Goal: Information Seeking & Learning: Learn about a topic

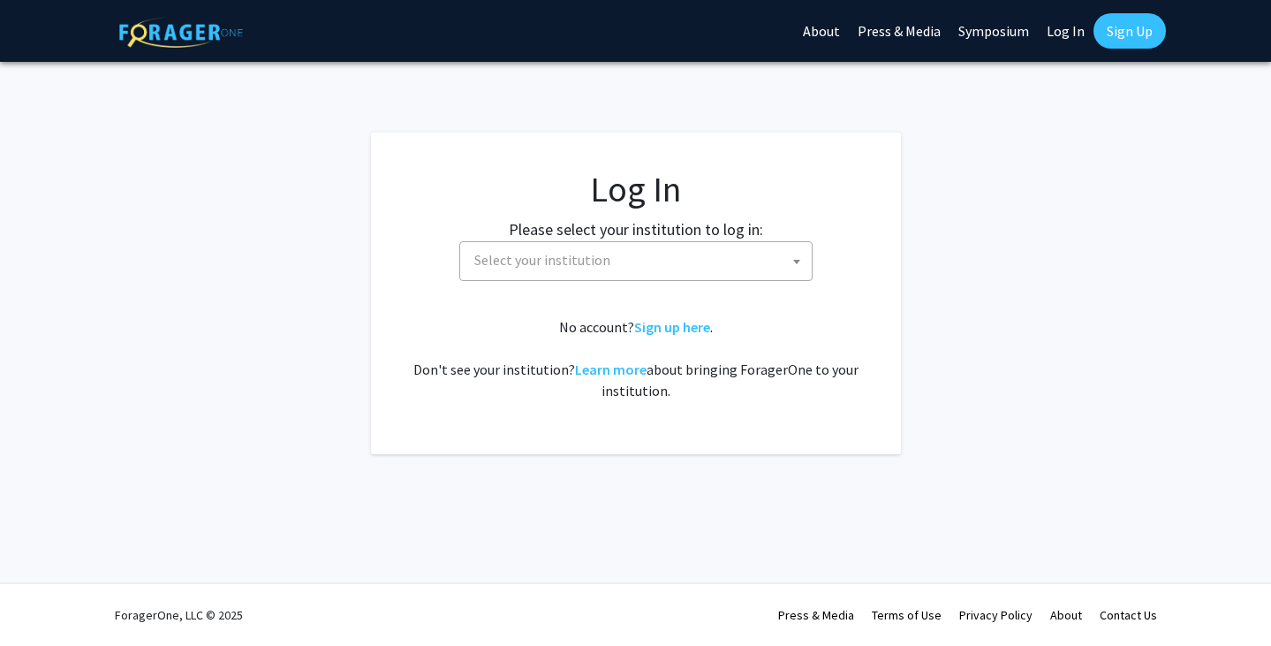
click at [622, 254] on span "Select your institution" at bounding box center [639, 260] width 345 height 36
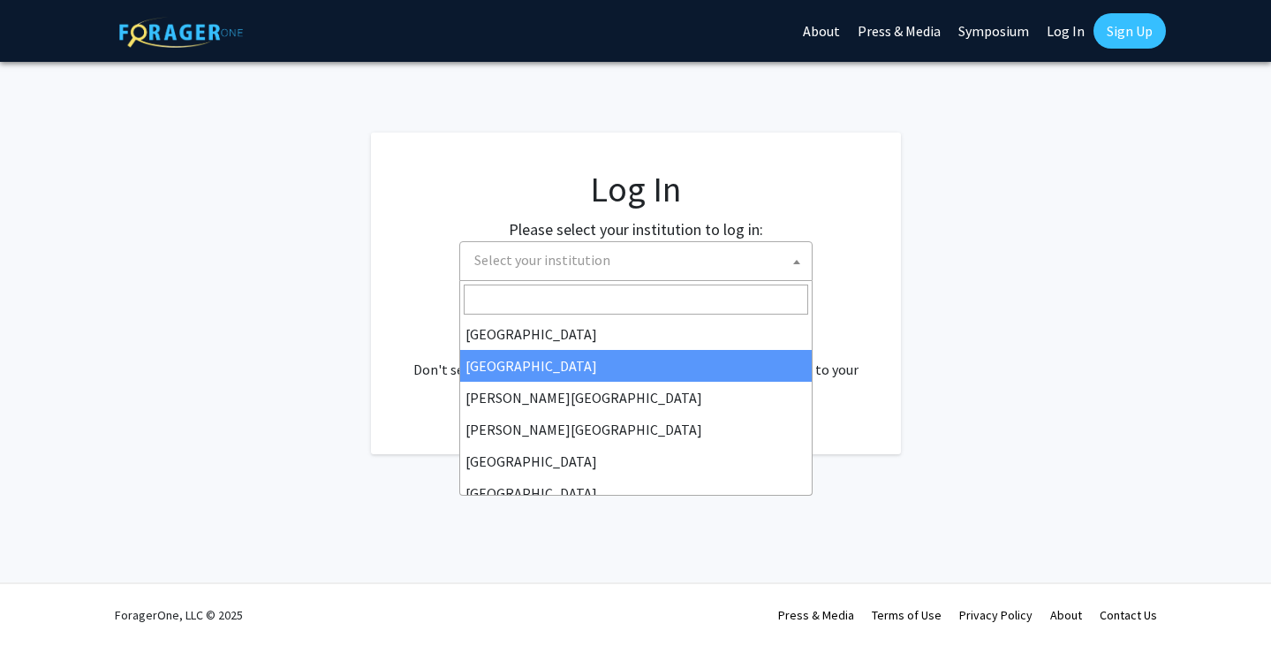
scroll to position [618, 0]
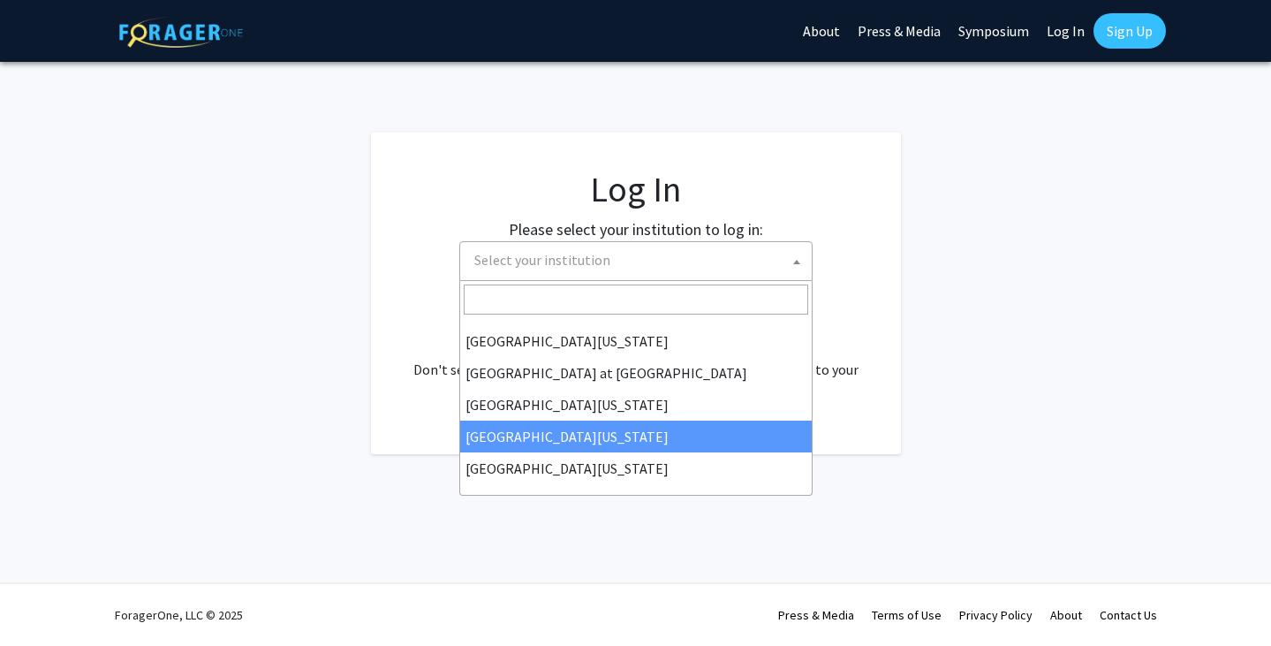
select select "31"
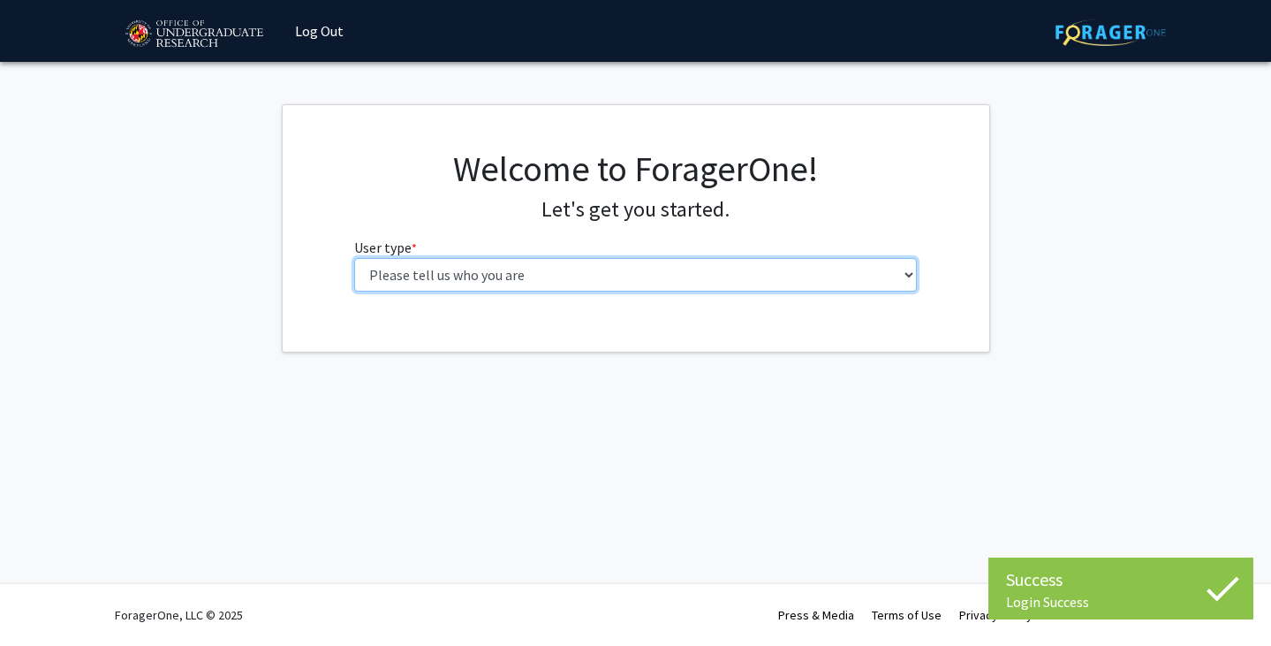
click at [482, 276] on select "Please tell us who you are Undergraduate Student Master's Student Doctoral Cand…" at bounding box center [635, 275] width 563 height 34
select select "1: undergrad"
click at [354, 258] on select "Please tell us who you are Undergraduate Student Master's Student Doctoral Cand…" at bounding box center [635, 275] width 563 height 34
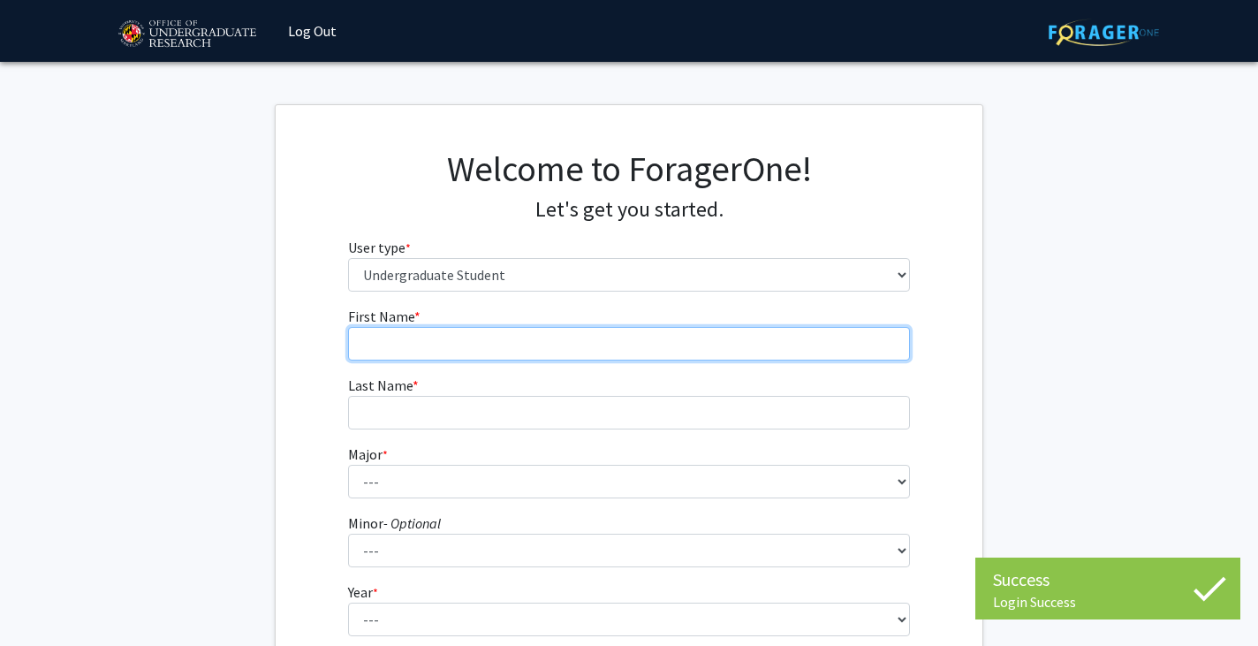
click at [504, 353] on input "First Name * required" at bounding box center [629, 344] width 563 height 34
type input "[PERSON_NAME]"
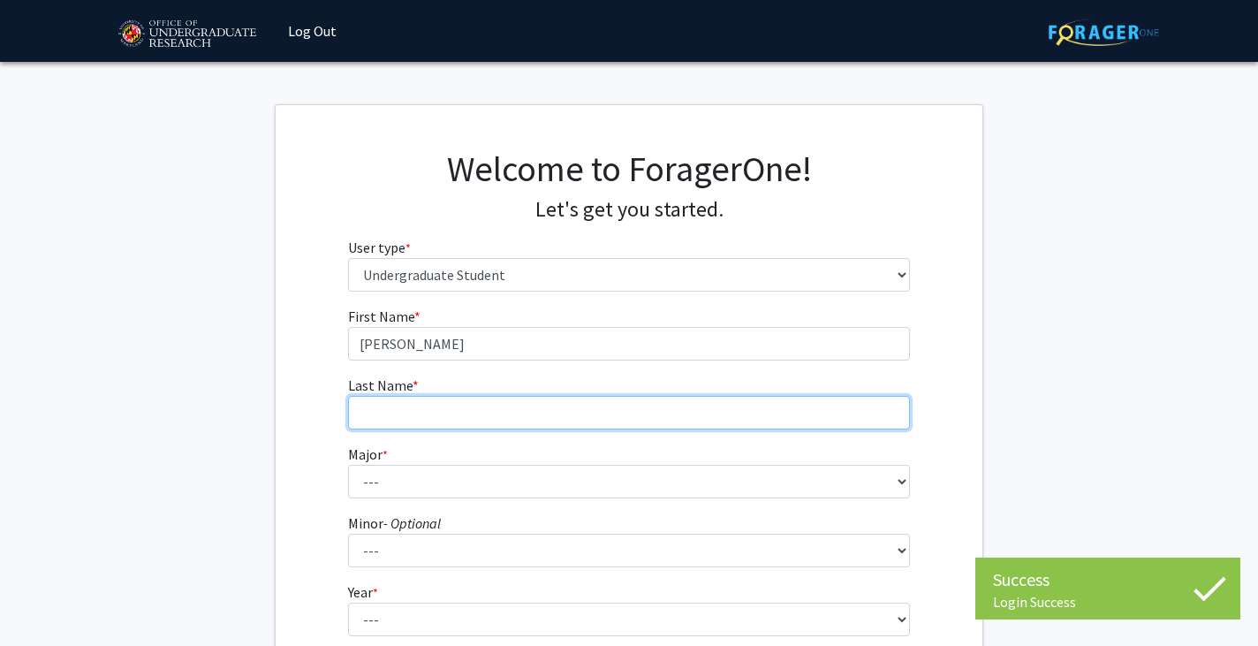
type input "Pan"
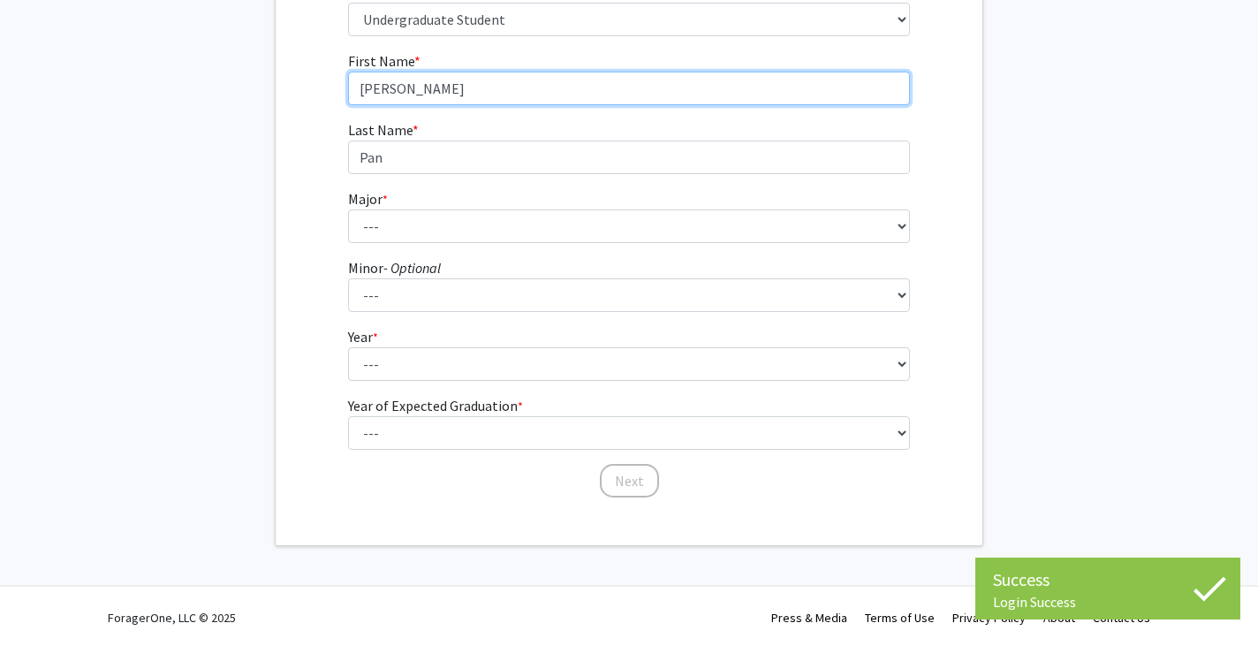
scroll to position [258, 0]
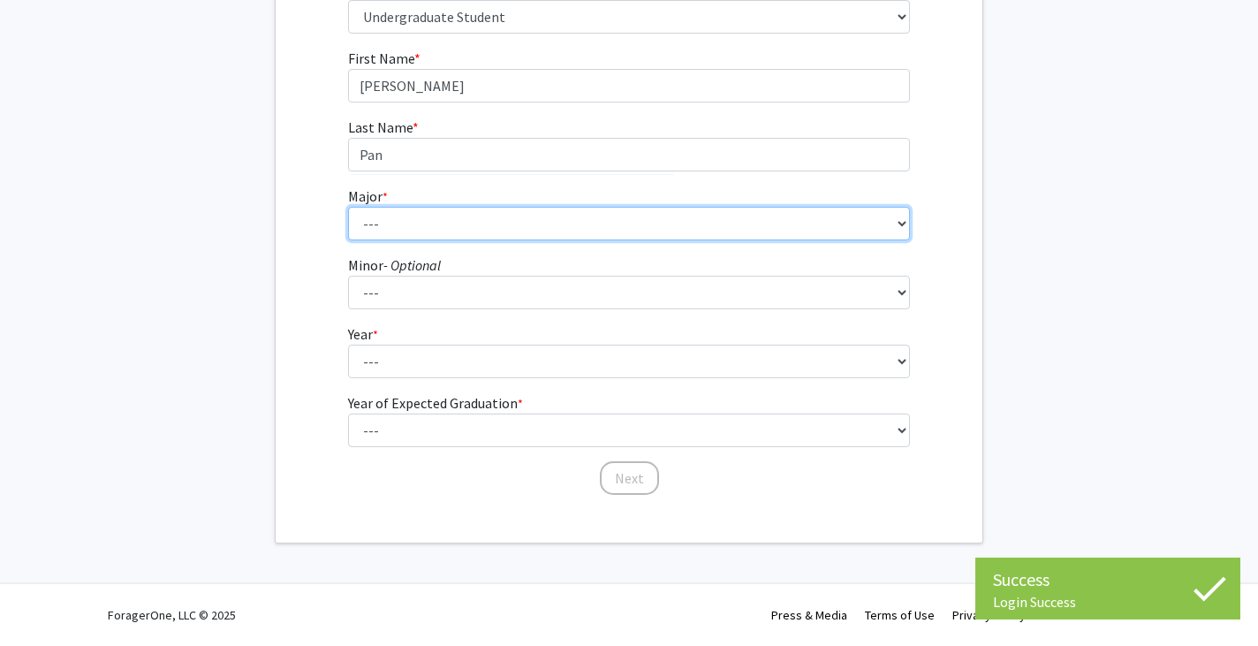
click at [461, 222] on select "--- Accounting Aerospace Engineering African American and Africana Studies Agri…" at bounding box center [629, 224] width 563 height 34
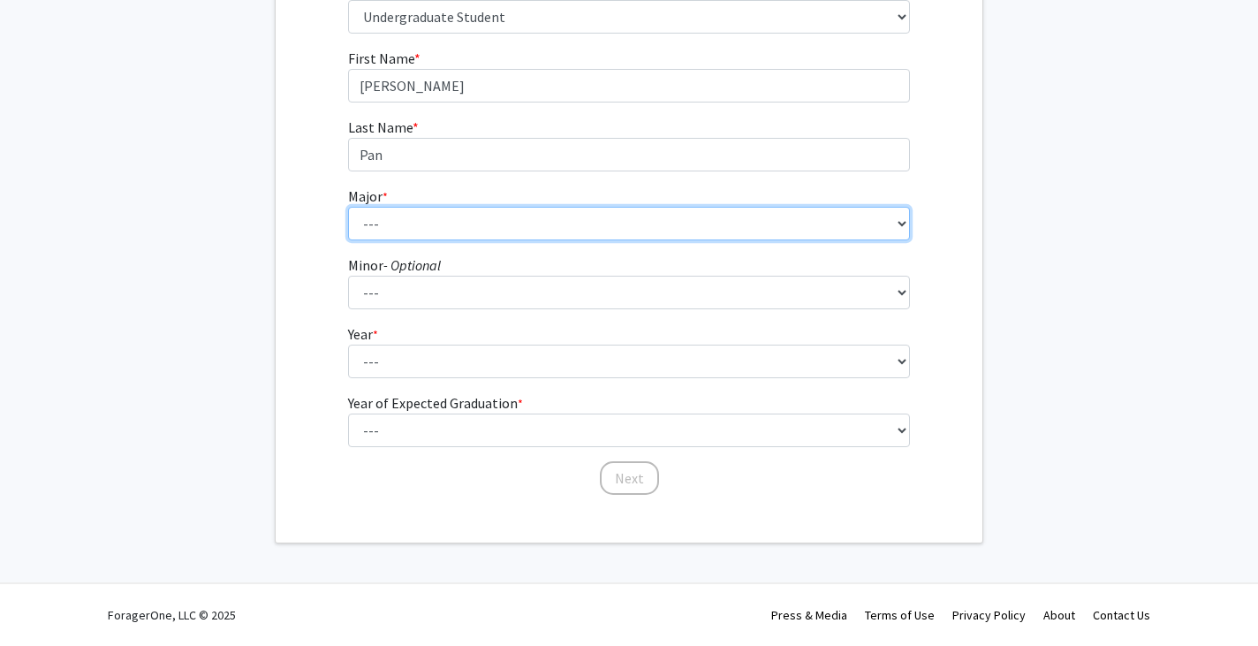
select select "34: 2335"
click at [348, 207] on select "--- Accounting Aerospace Engineering African American and Africana Studies Agri…" at bounding box center [629, 224] width 563 height 34
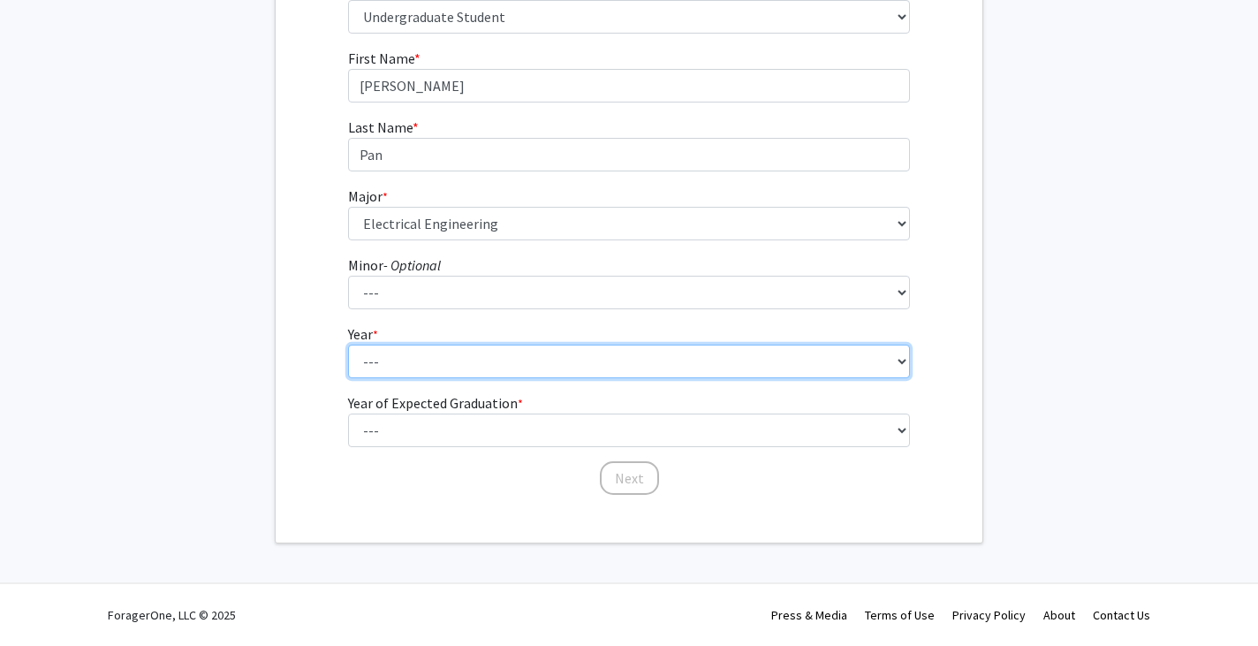
click at [461, 356] on select "--- First-year Sophomore Junior Senior Postbaccalaureate Certificate" at bounding box center [629, 362] width 563 height 34
click at [348, 345] on select "--- First-year Sophomore Junior Senior Postbaccalaureate Certificate" at bounding box center [629, 362] width 563 height 34
click at [461, 367] on select "--- First-year Sophomore Junior Senior Postbaccalaureate Certificate" at bounding box center [629, 362] width 563 height 34
select select "1: first-year"
click at [348, 345] on select "--- First-year Sophomore Junior Senior Postbaccalaureate Certificate" at bounding box center [629, 362] width 563 height 34
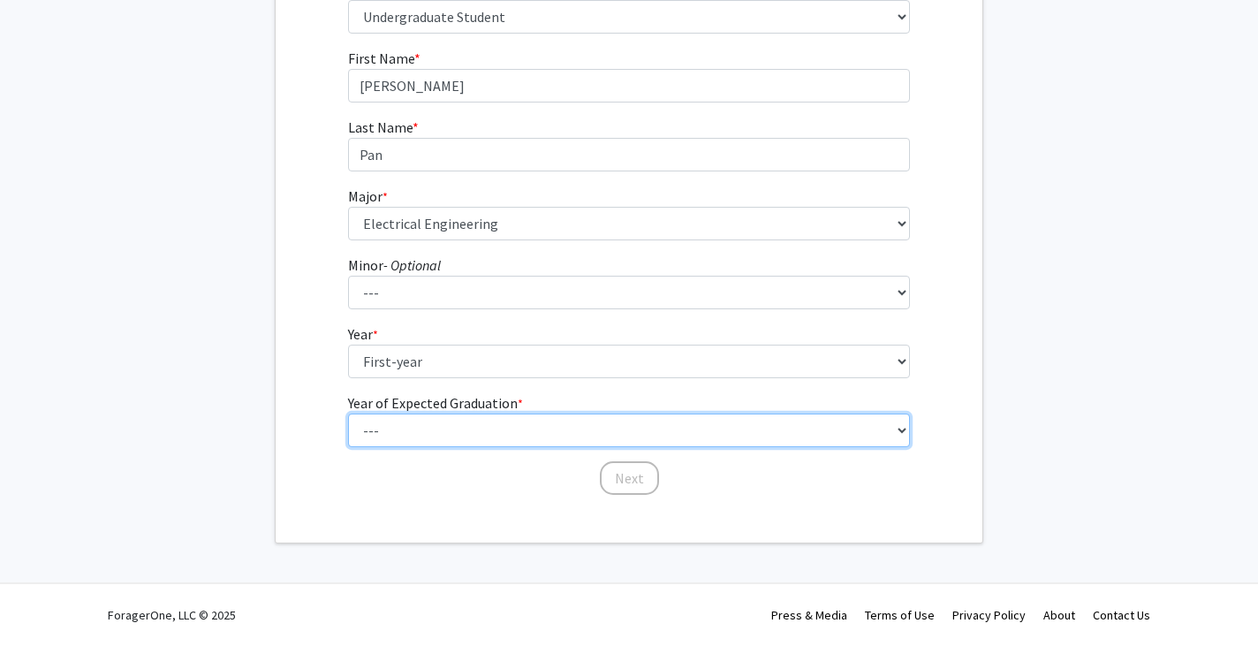
click at [451, 416] on select "--- 2025 2026 2027 2028 2029 2030 2031 2032 2033 2034" at bounding box center [629, 431] width 563 height 34
select select "5: 2029"
click at [348, 414] on select "--- 2025 2026 2027 2028 2029 2030 2031 2032 2033 2034" at bounding box center [629, 431] width 563 height 34
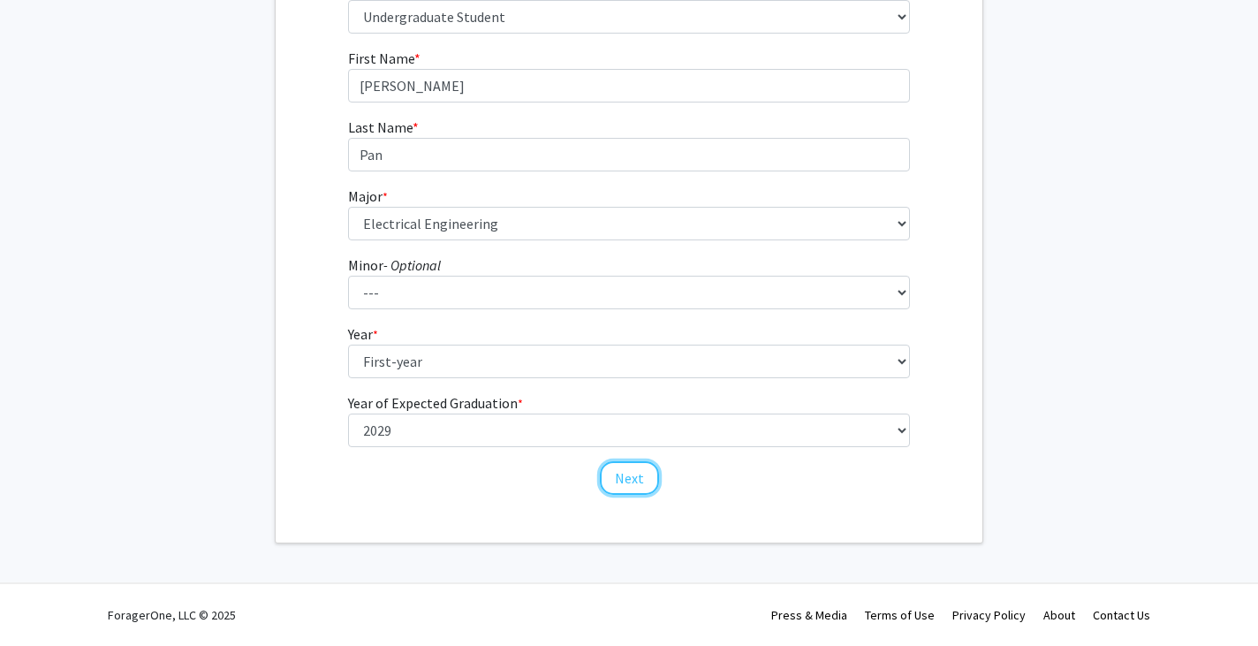
click at [634, 486] on button "Next" at bounding box center [629, 478] width 59 height 34
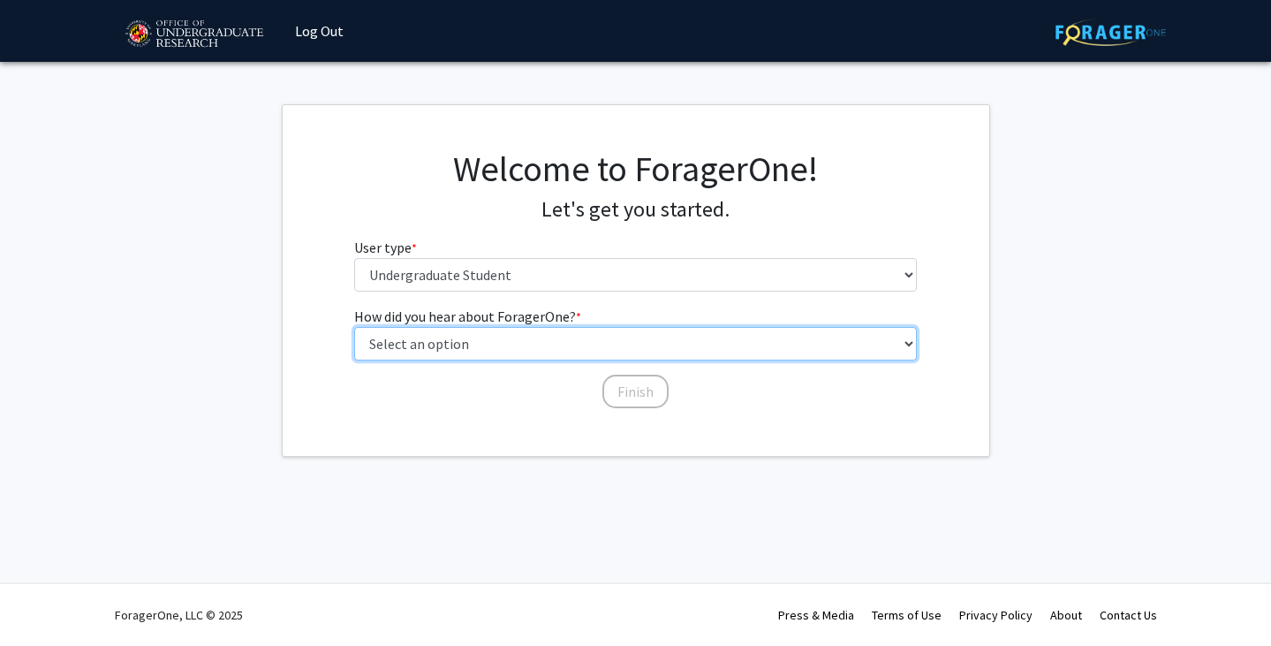
click at [510, 342] on select "Select an option Peer/student recommendation Faculty/staff recommendation Unive…" at bounding box center [635, 344] width 563 height 34
select select "1: peer_recommendation"
click at [354, 327] on select "Select an option Peer/student recommendation Faculty/staff recommendation Unive…" at bounding box center [635, 344] width 563 height 34
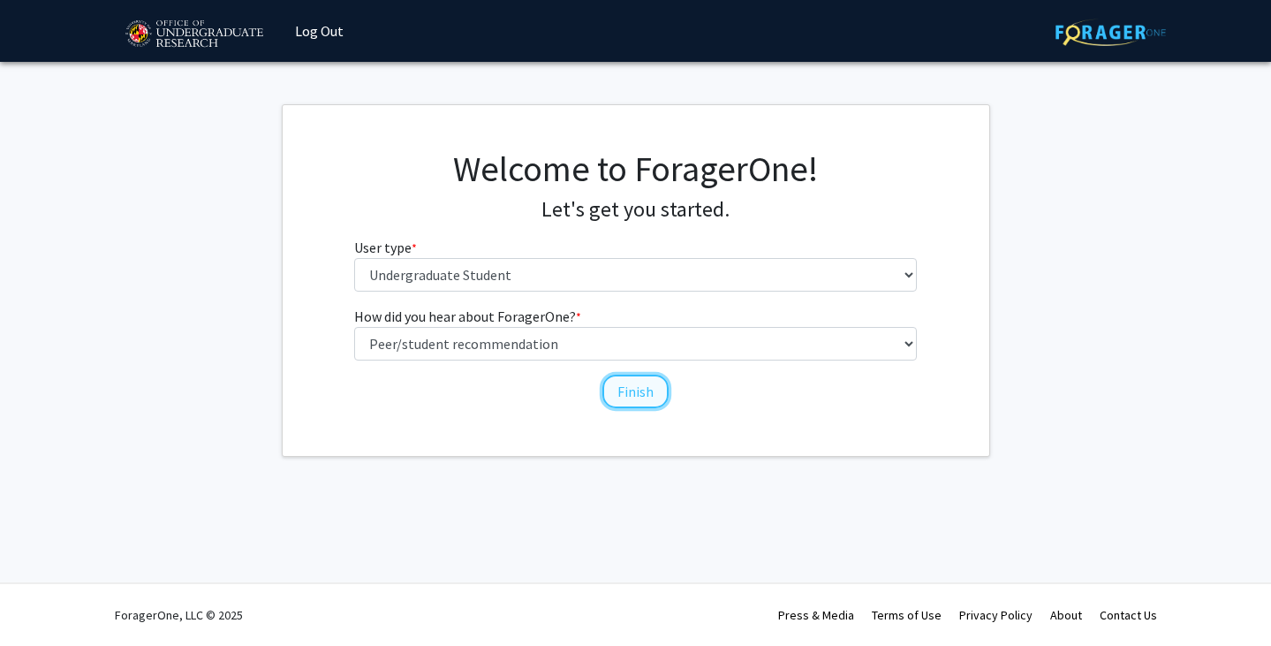
click at [615, 399] on button "Finish" at bounding box center [636, 392] width 66 height 34
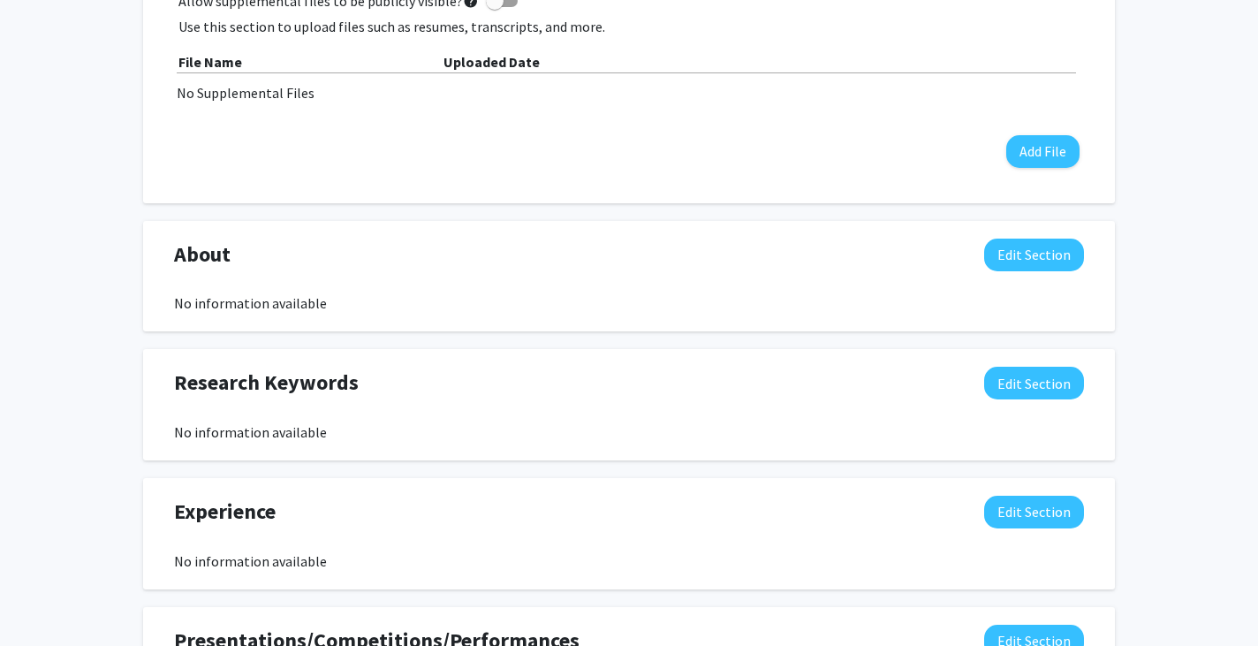
scroll to position [570, 0]
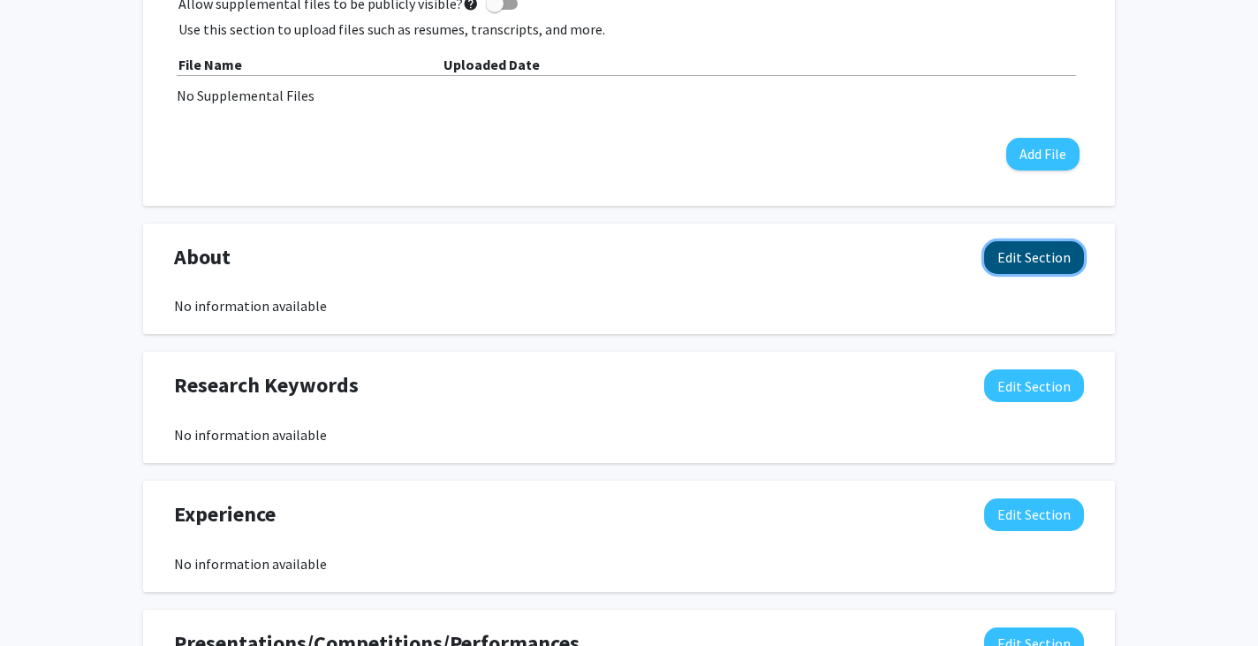
click at [1008, 256] on button "Edit Section" at bounding box center [1034, 257] width 100 height 33
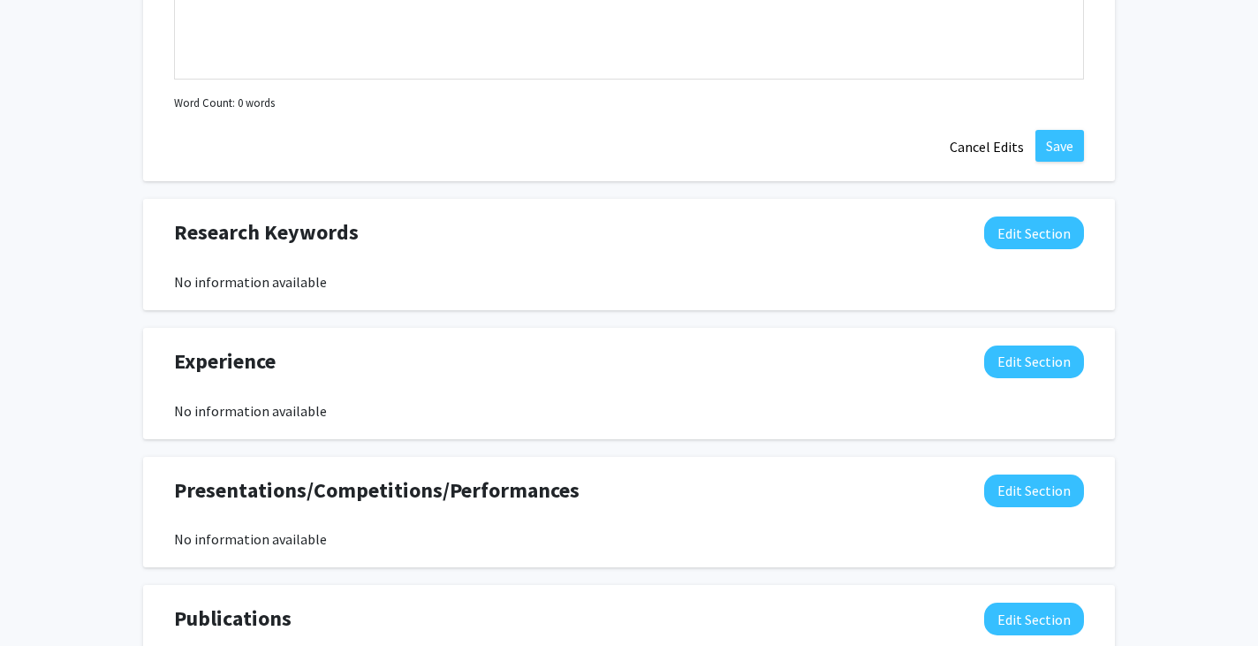
scroll to position [923, 0]
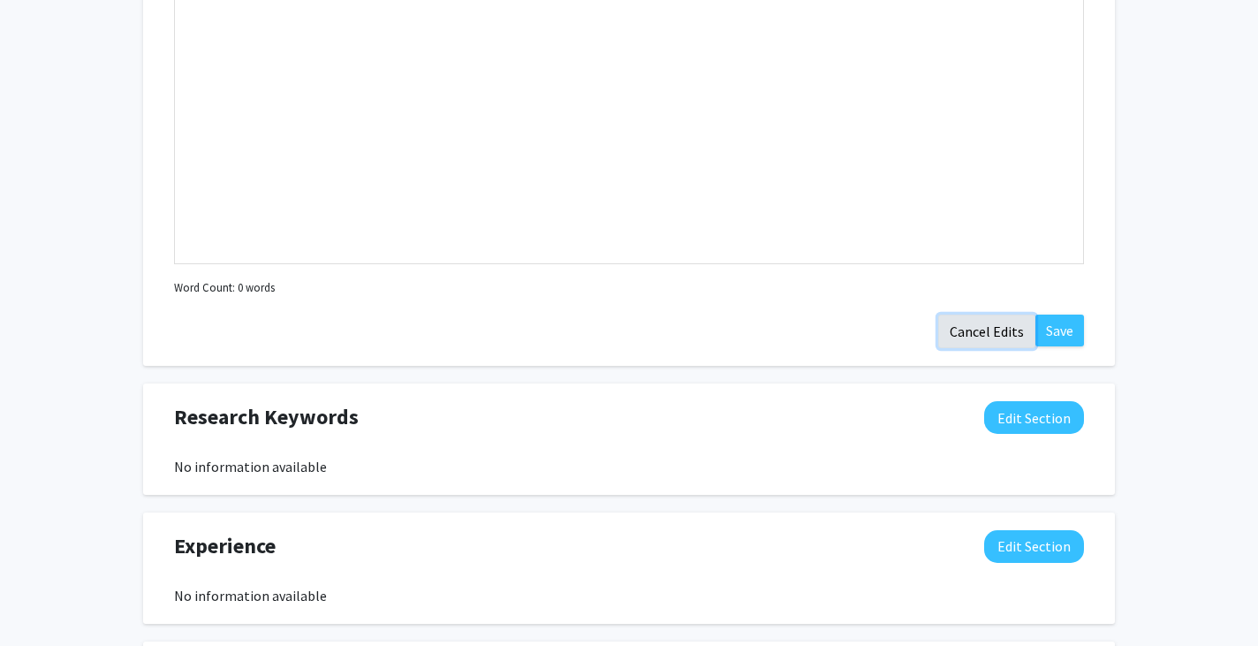
click at [1008, 333] on button "Cancel Edits" at bounding box center [986, 332] width 97 height 34
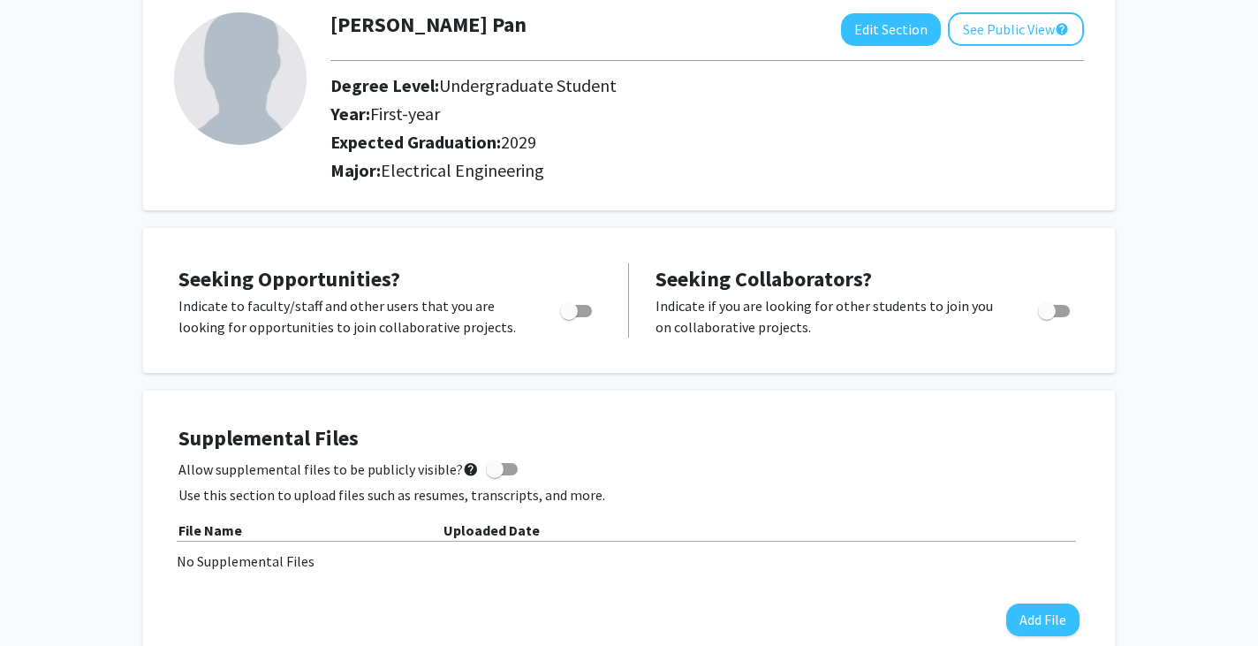
scroll to position [0, 0]
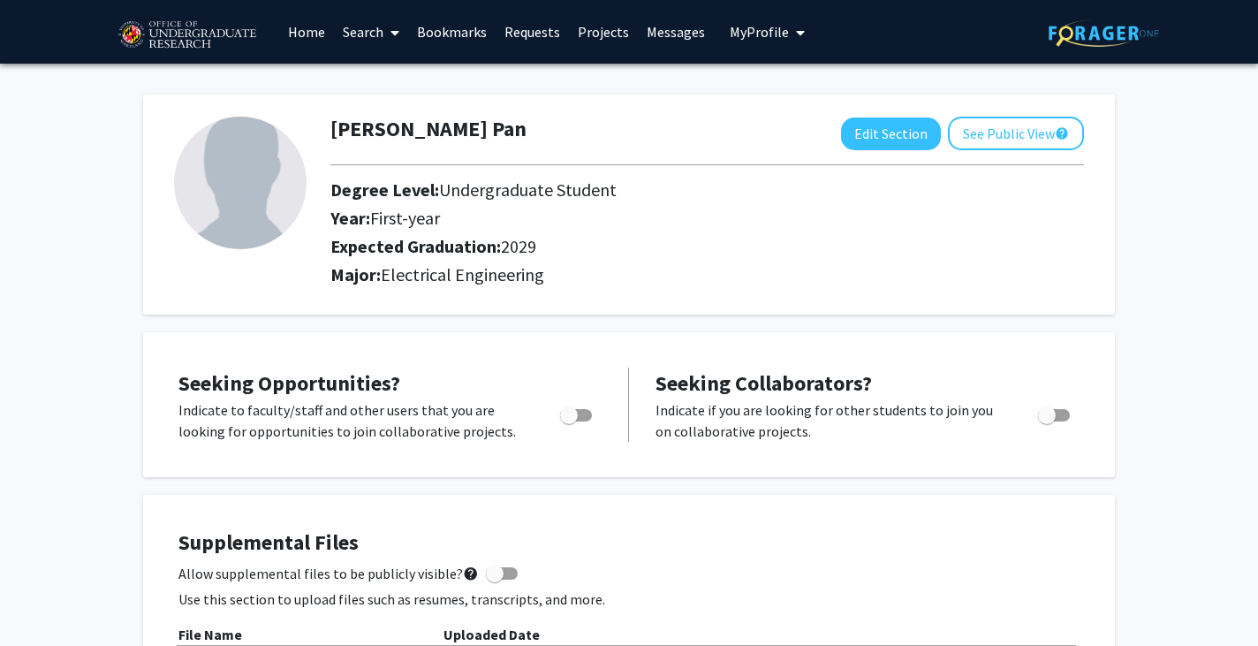
click at [592, 414] on div "Toggle" at bounding box center [577, 412] width 49 height 27
click at [565, 418] on span "Toggle" at bounding box center [569, 415] width 18 height 18
click at [568, 421] on input "Are you actively seeking opportunities?" at bounding box center [568, 421] width 1 height 1
checkbox input "true"
click at [391, 27] on icon at bounding box center [395, 33] width 9 height 14
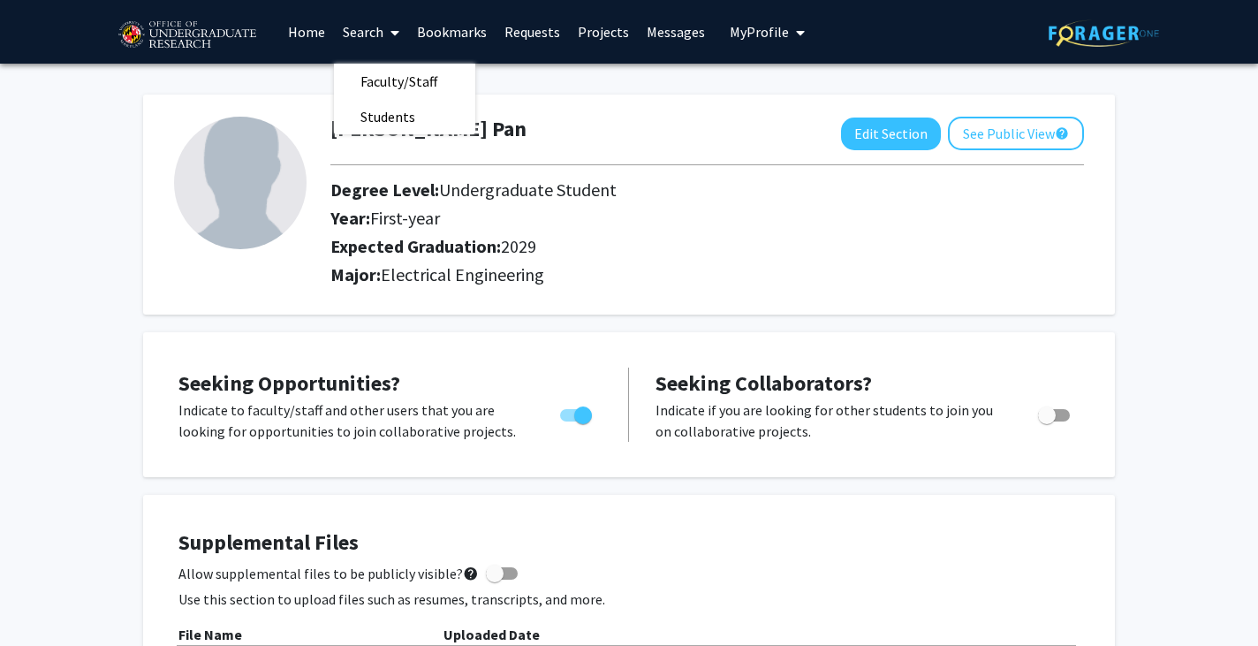
click at [590, 35] on link "Projects" at bounding box center [603, 32] width 69 height 62
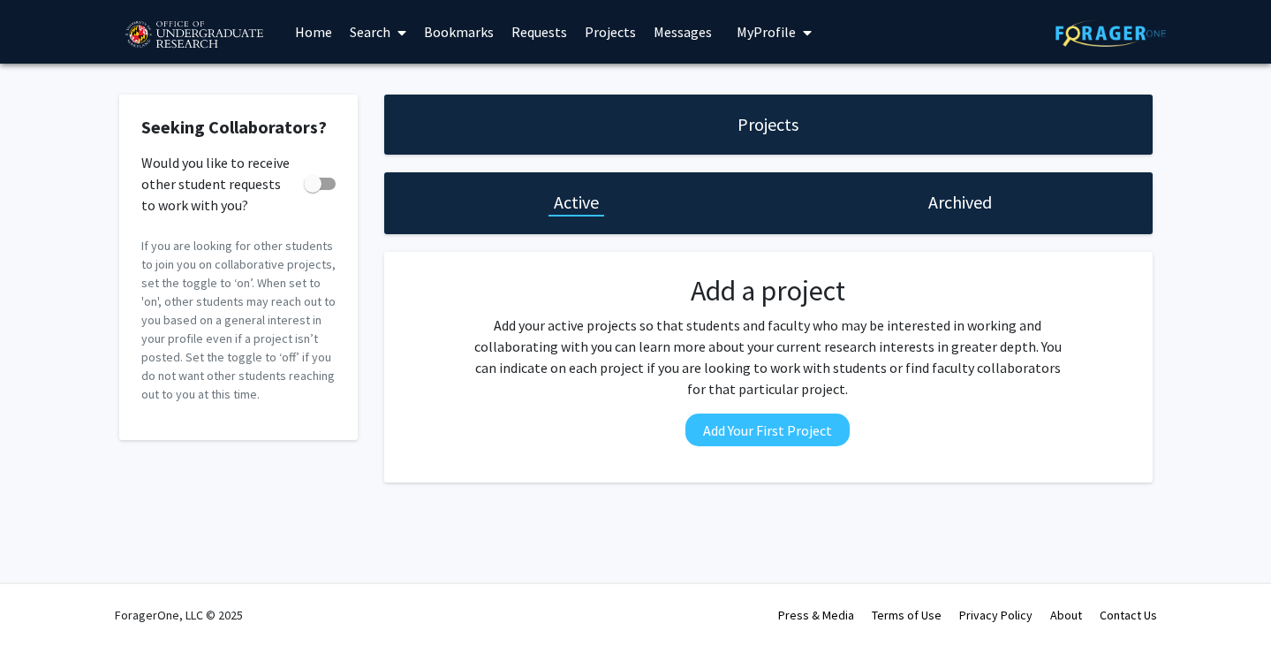
click at [308, 36] on link "Home" at bounding box center [313, 32] width 55 height 62
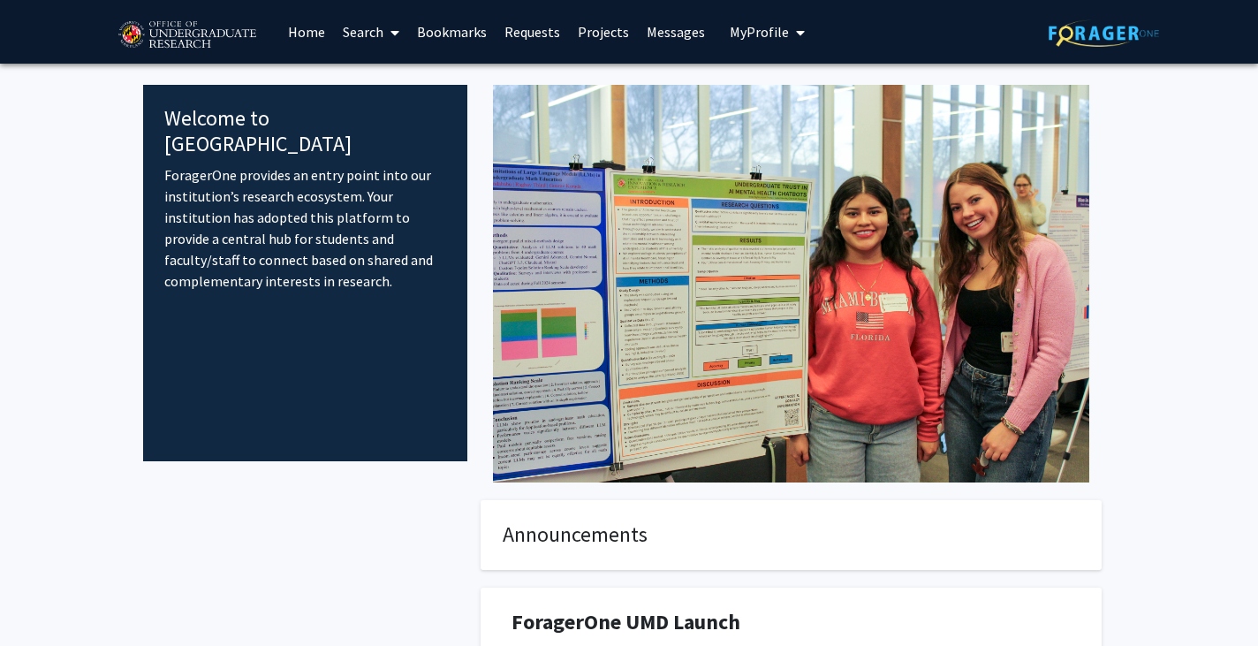
click at [473, 36] on link "Bookmarks" at bounding box center [451, 32] width 87 height 62
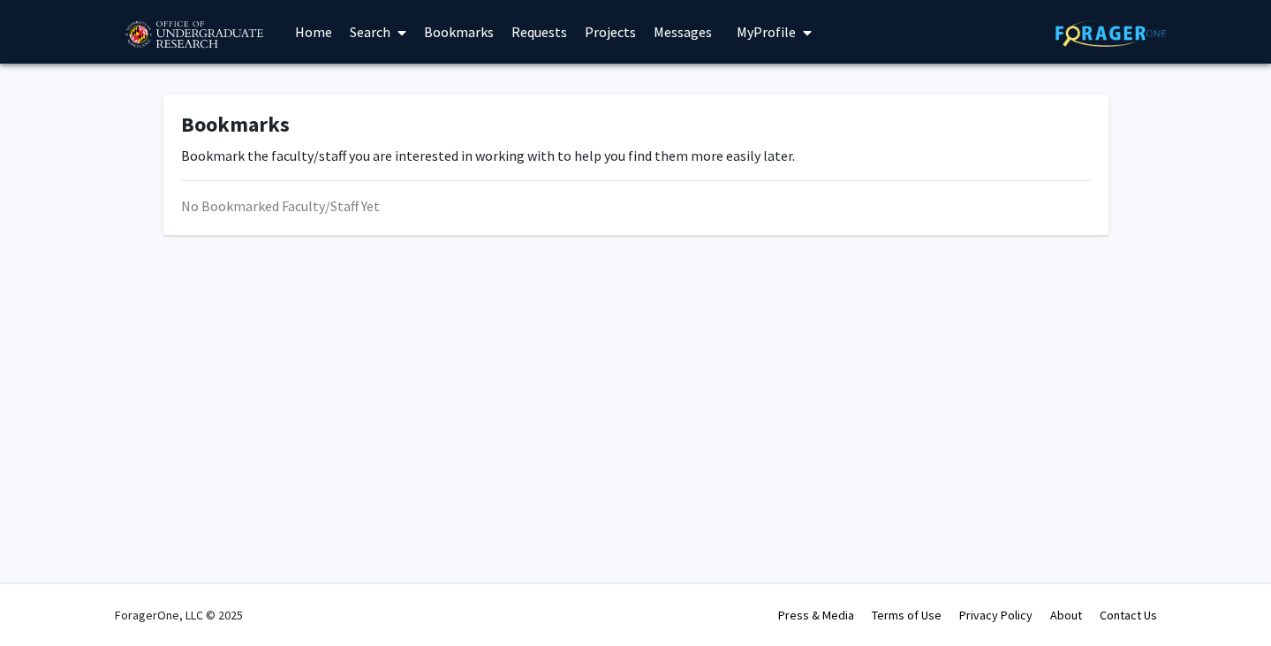
click at [539, 35] on link "Requests" at bounding box center [539, 32] width 73 height 62
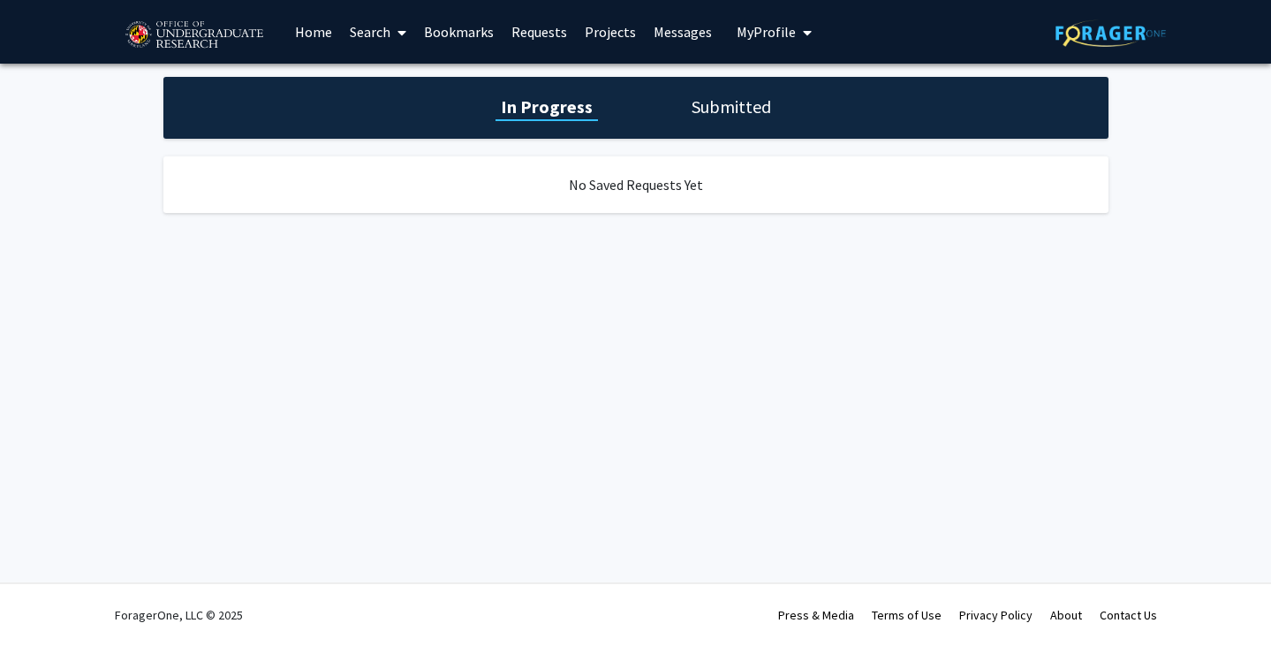
click at [605, 46] on link "Projects" at bounding box center [610, 32] width 69 height 62
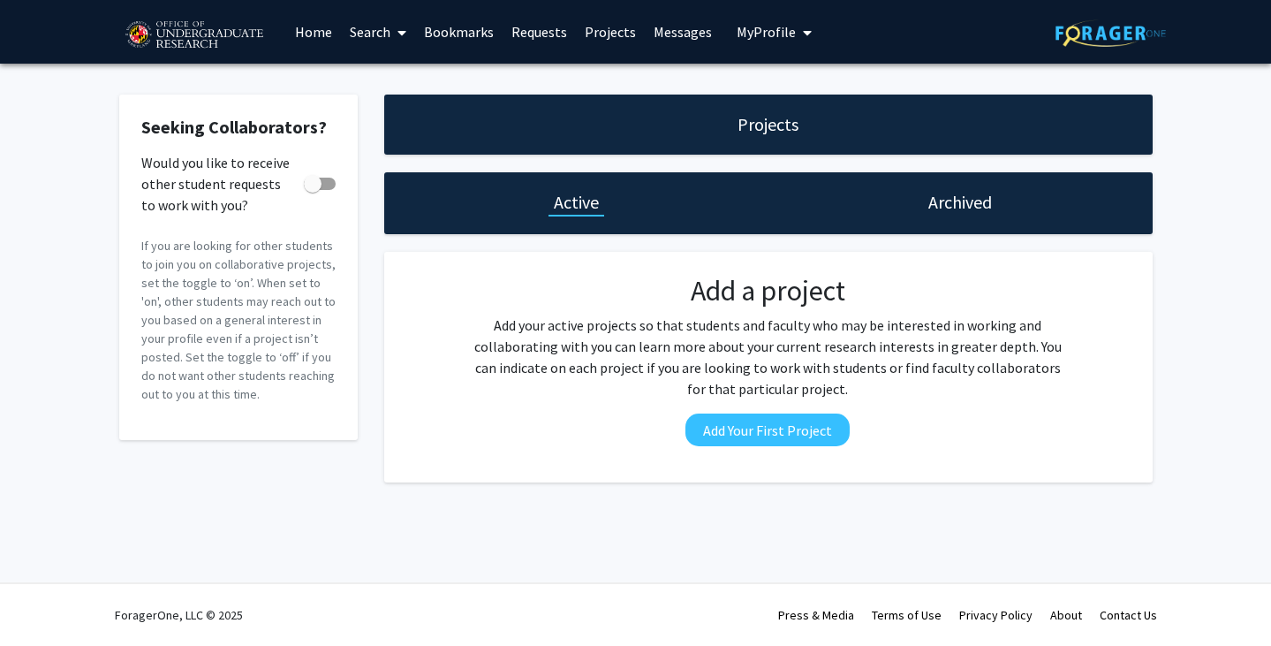
drag, startPoint x: 750, startPoint y: 35, endPoint x: 759, endPoint y: 40, distance: 9.9
click at [751, 38] on span "My Profile" at bounding box center [766, 32] width 59 height 18
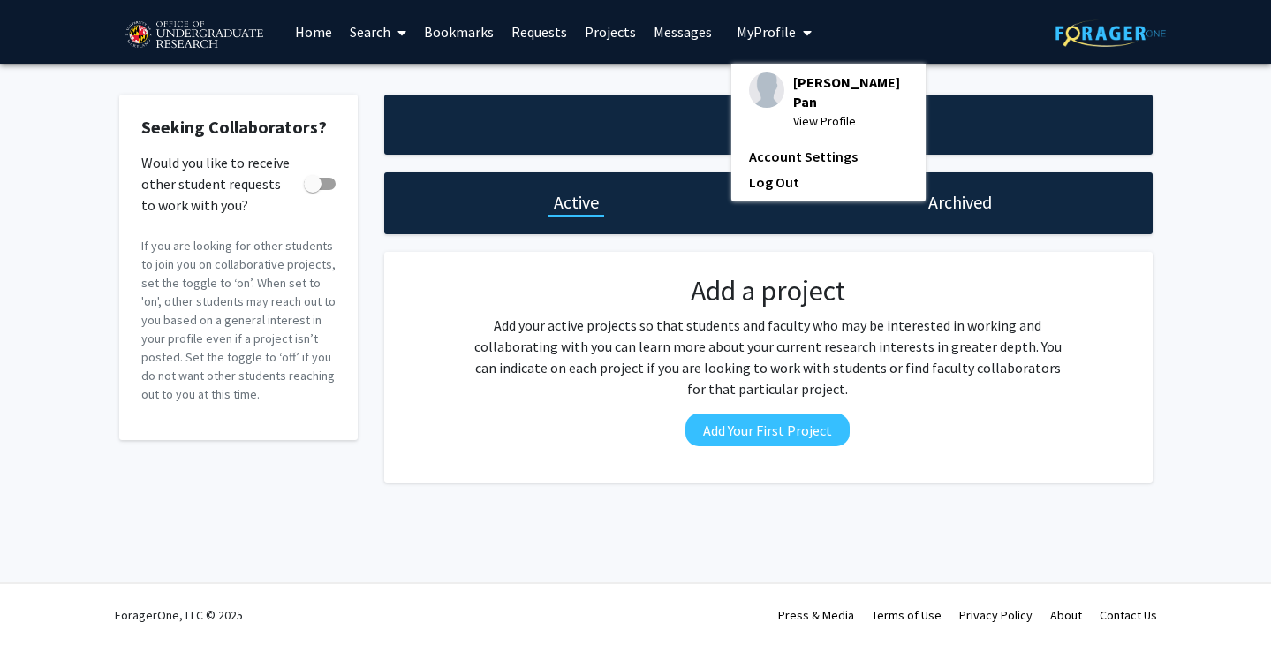
click at [769, 38] on span "My Profile" at bounding box center [766, 32] width 59 height 18
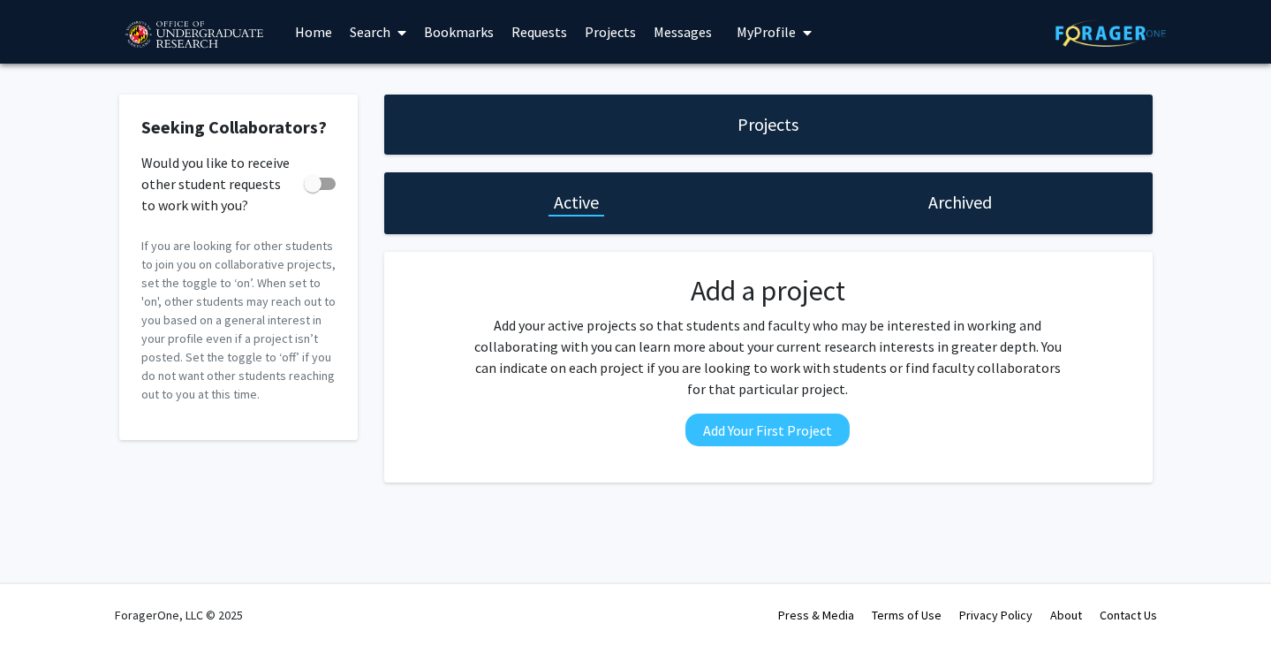
click at [694, 32] on link "Messages" at bounding box center [683, 32] width 76 height 62
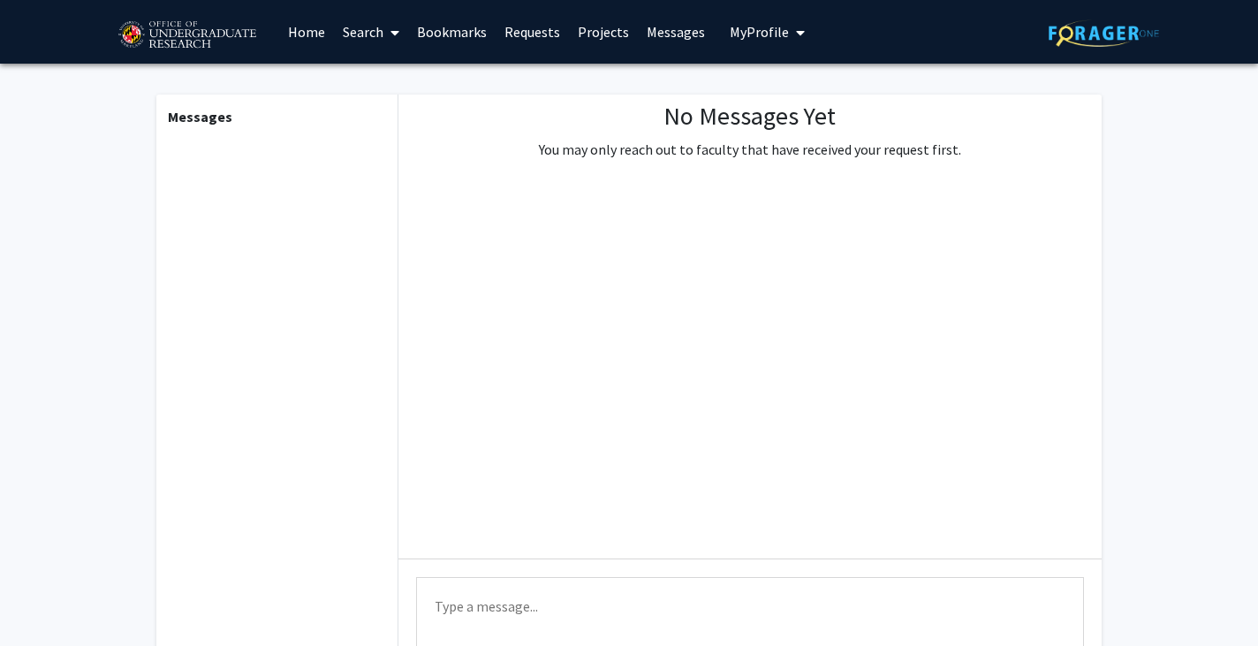
click at [324, 28] on link "Home" at bounding box center [306, 32] width 55 height 62
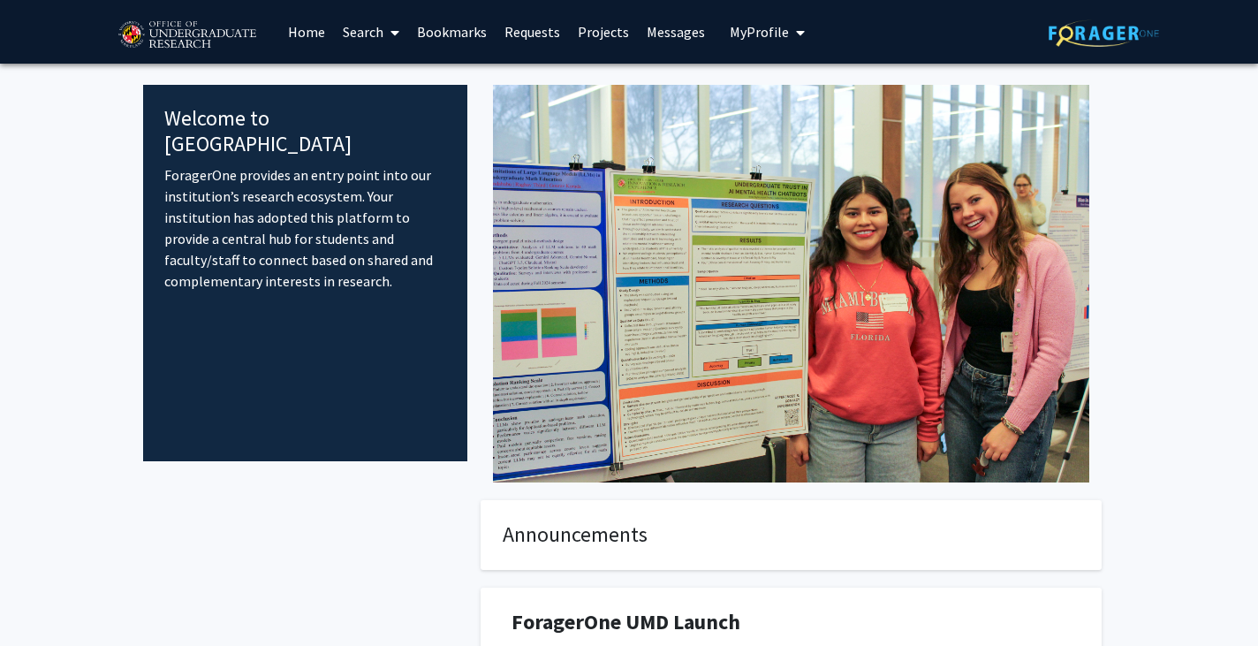
click at [376, 29] on link "Search" at bounding box center [371, 32] width 74 height 62
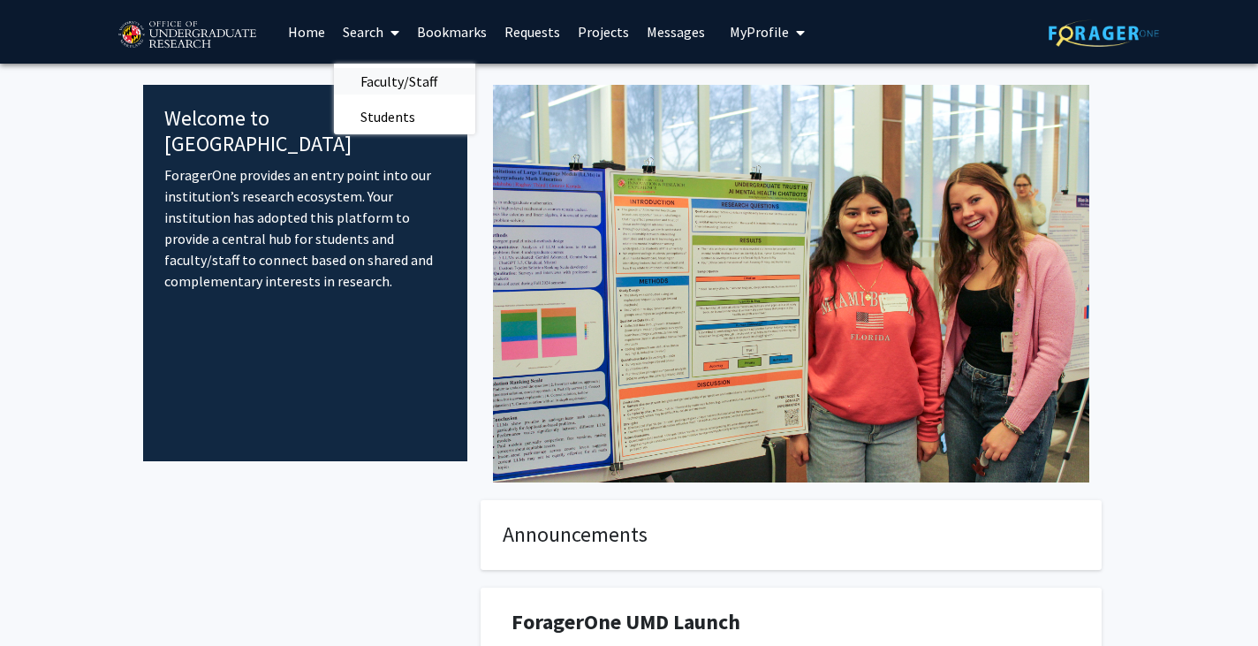
click at [383, 87] on span "Faculty/Staff" at bounding box center [399, 81] width 130 height 35
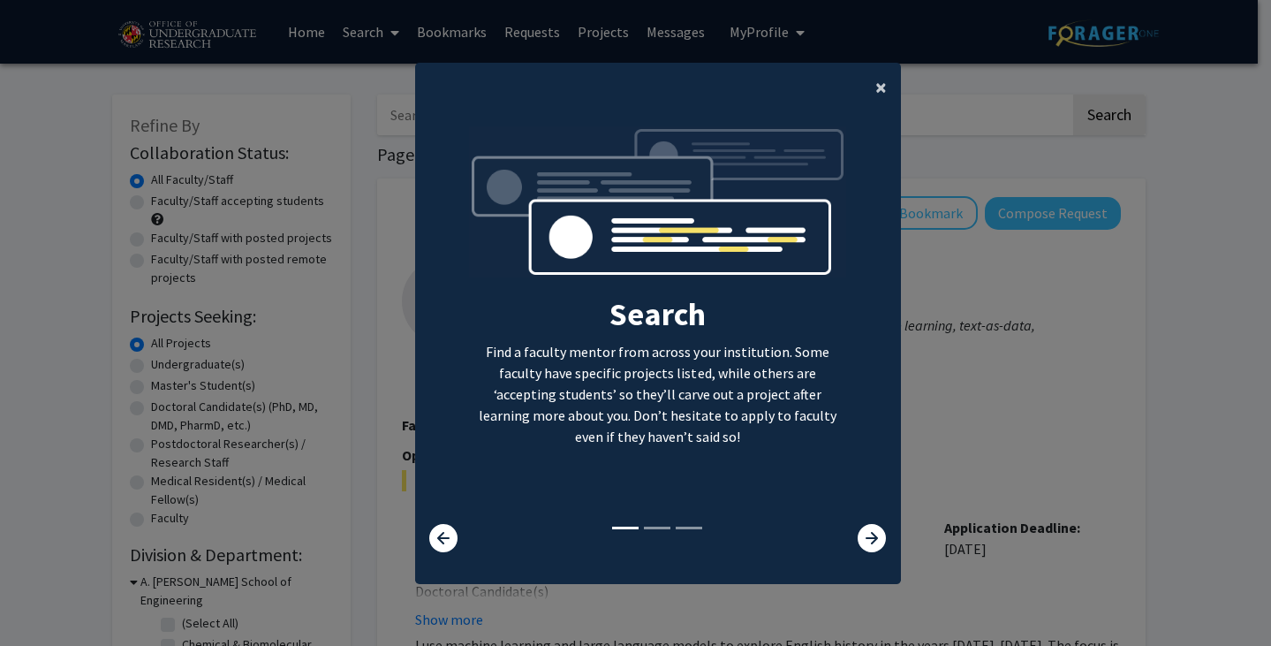
click at [876, 87] on span "×" at bounding box center [881, 86] width 11 height 27
click at [881, 126] on div "Search Find a faculty mentor from across your institution. Some faculty have sp…" at bounding box center [658, 325] width 484 height 398
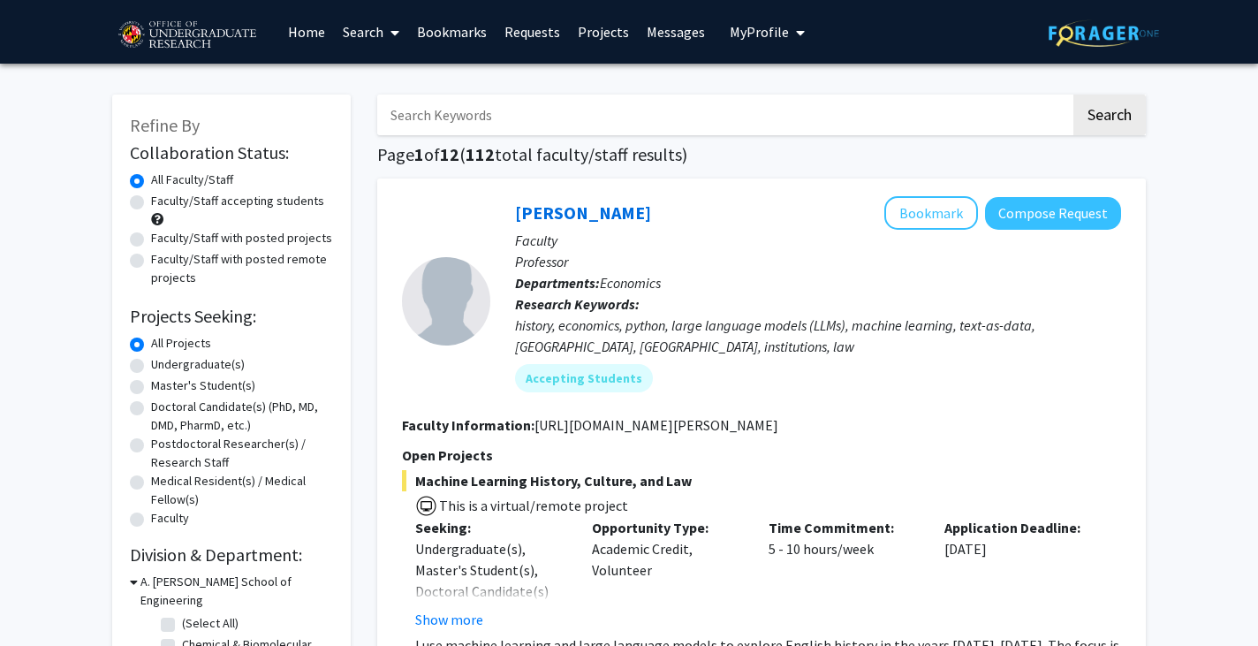
click at [656, 109] on input "Search Keywords" at bounding box center [724, 115] width 694 height 41
click at [761, 211] on div "[PERSON_NAME] Bookmark Compose Request" at bounding box center [818, 213] width 606 height 34
click at [504, 125] on input "Search Keywords" at bounding box center [724, 115] width 694 height 41
type input "engineering"
click at [1074, 95] on button "Search" at bounding box center [1110, 115] width 72 height 41
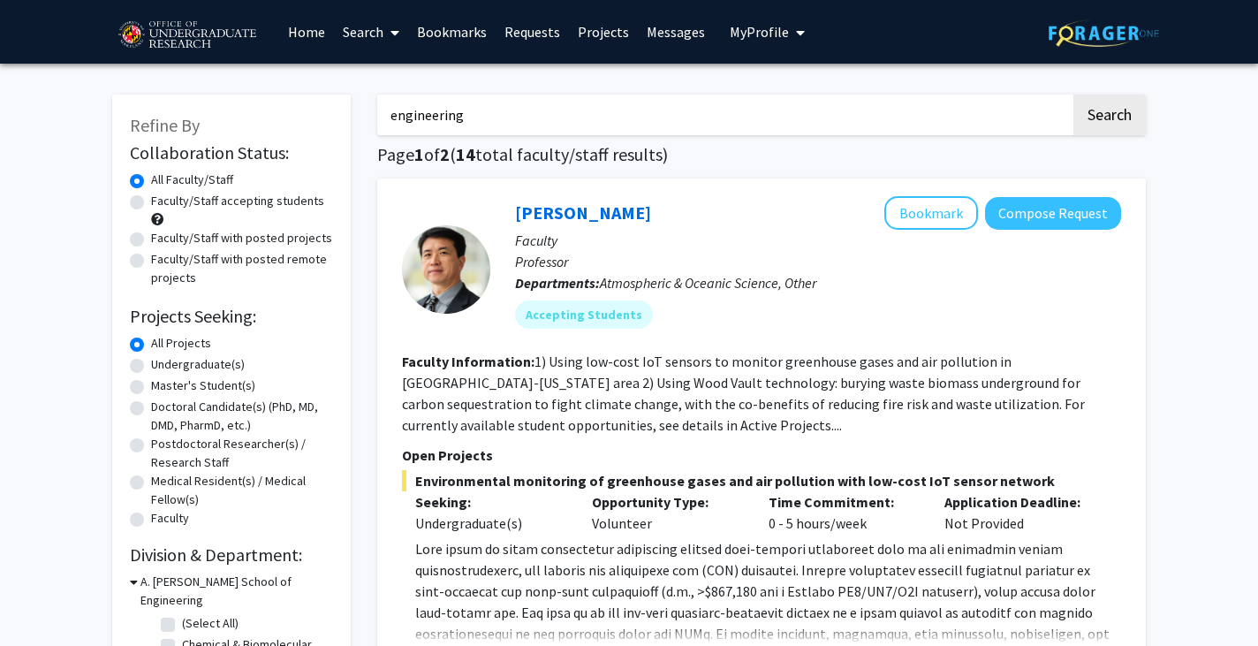
click at [657, 238] on p "Faculty" at bounding box center [818, 240] width 606 height 21
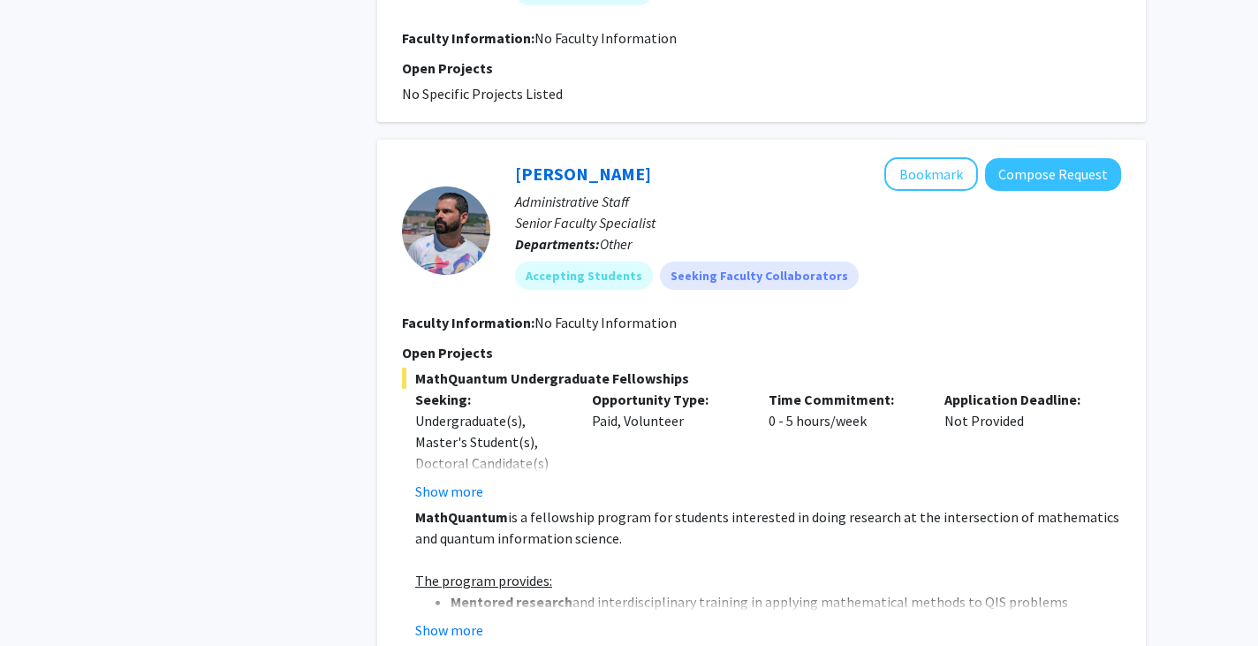
scroll to position [2562, 0]
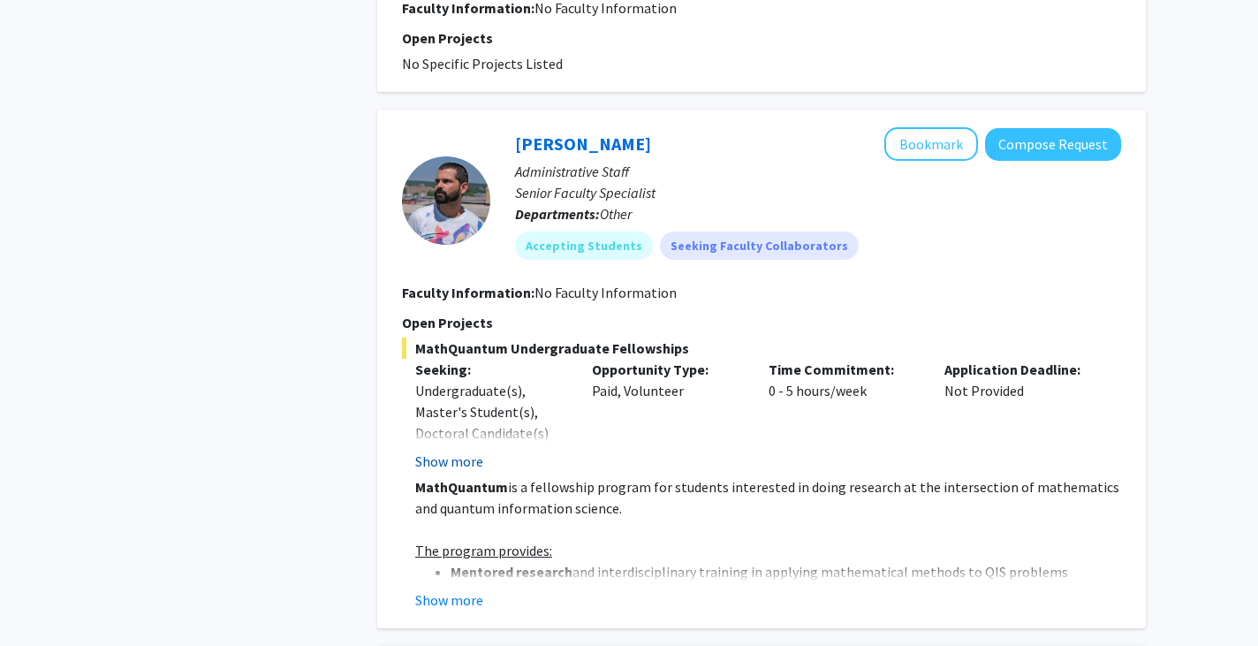
click at [461, 465] on button "Show more" at bounding box center [449, 461] width 68 height 21
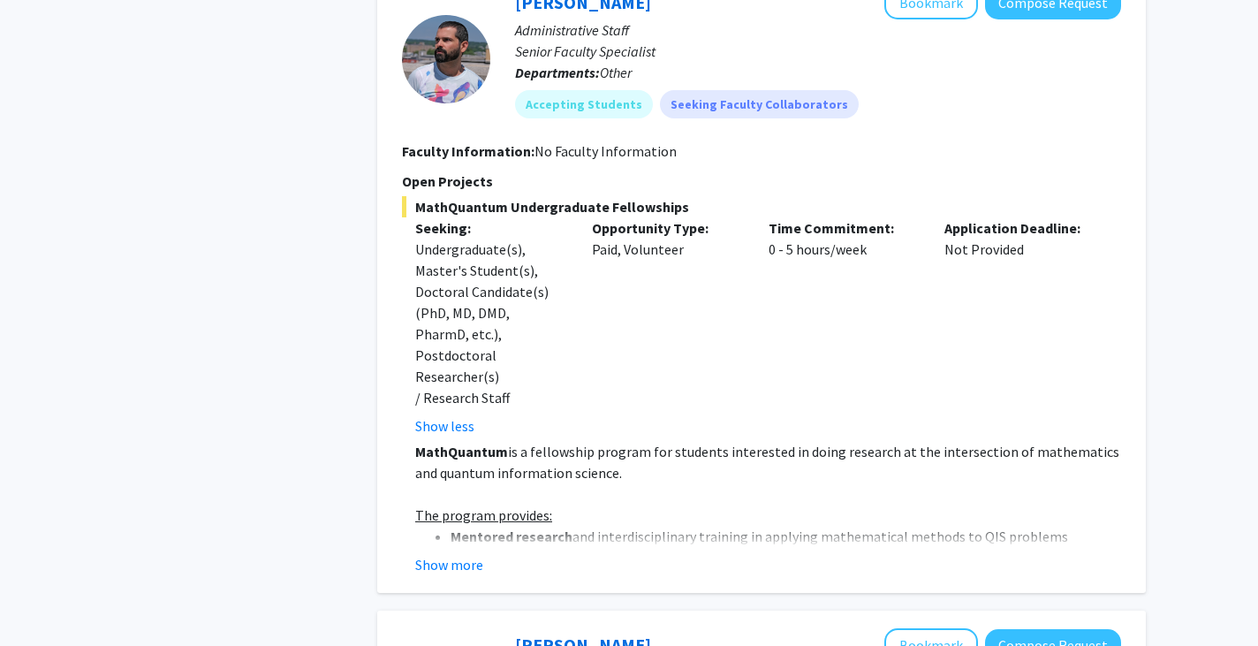
scroll to position [2739, 0]
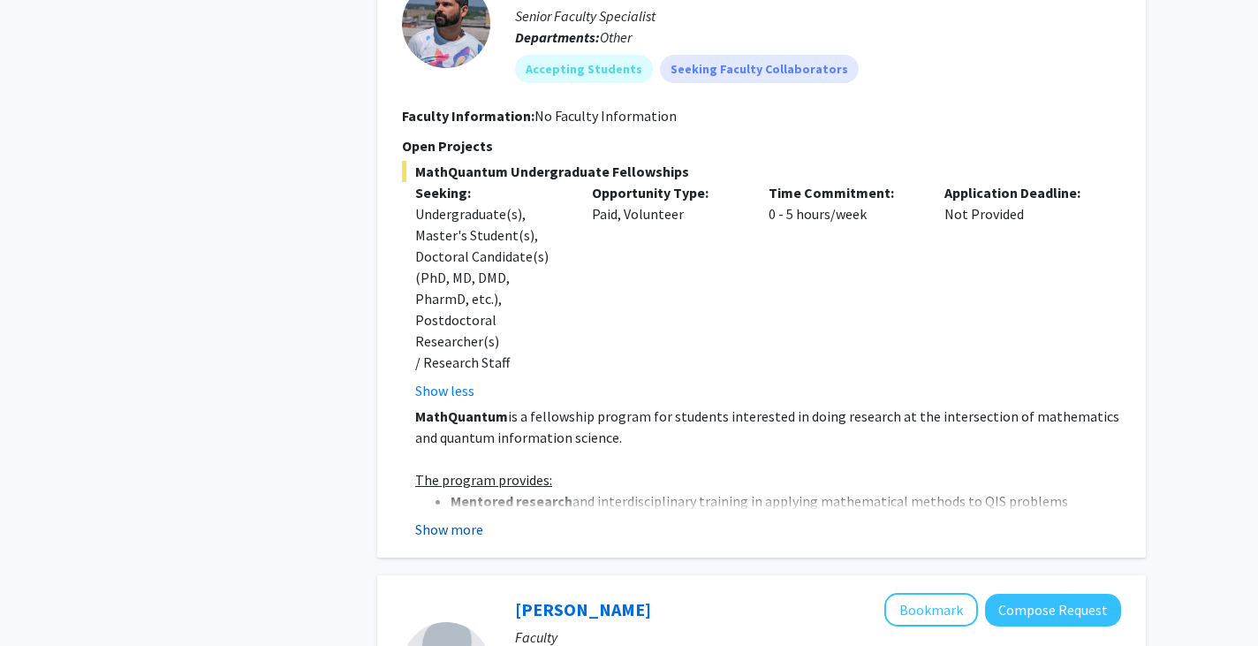
click at [456, 519] on button "Show more" at bounding box center [449, 529] width 68 height 21
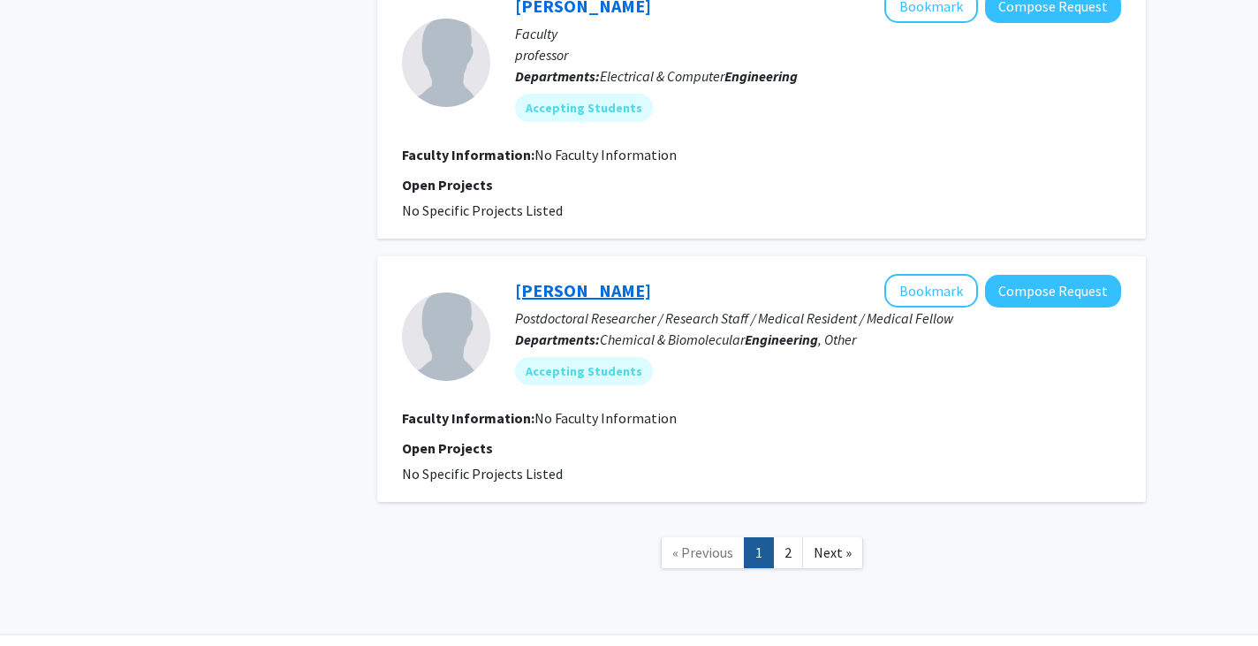
scroll to position [4641, 0]
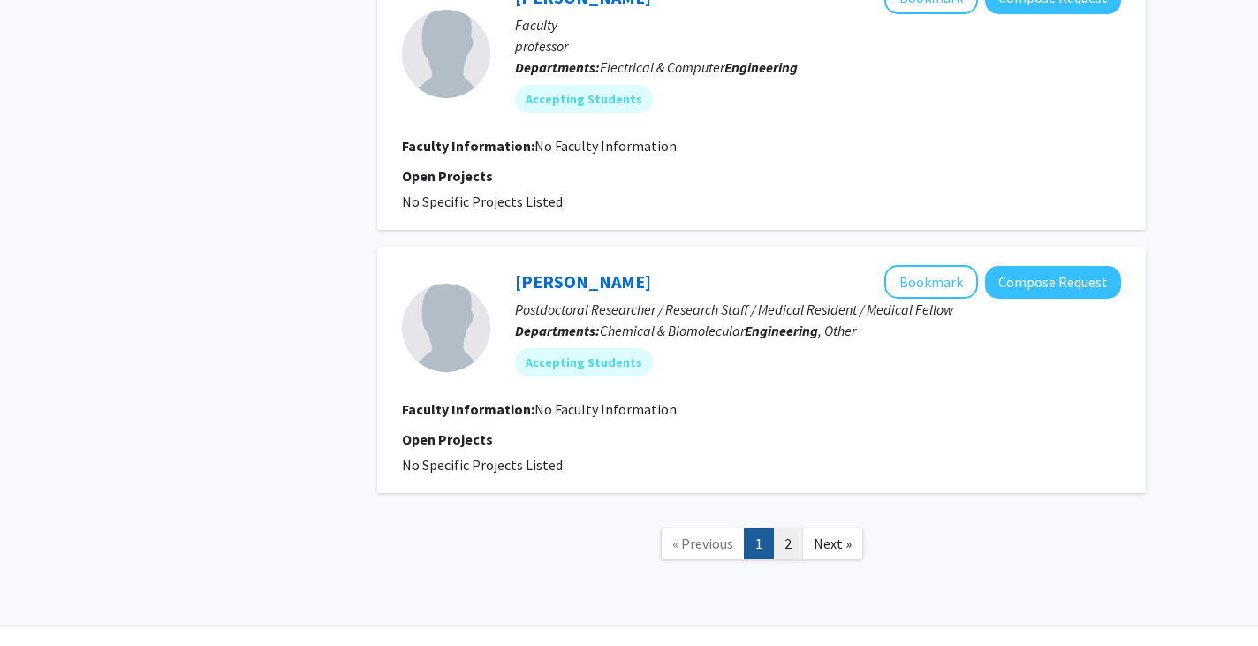
click at [789, 528] on link "2" at bounding box center [788, 543] width 30 height 31
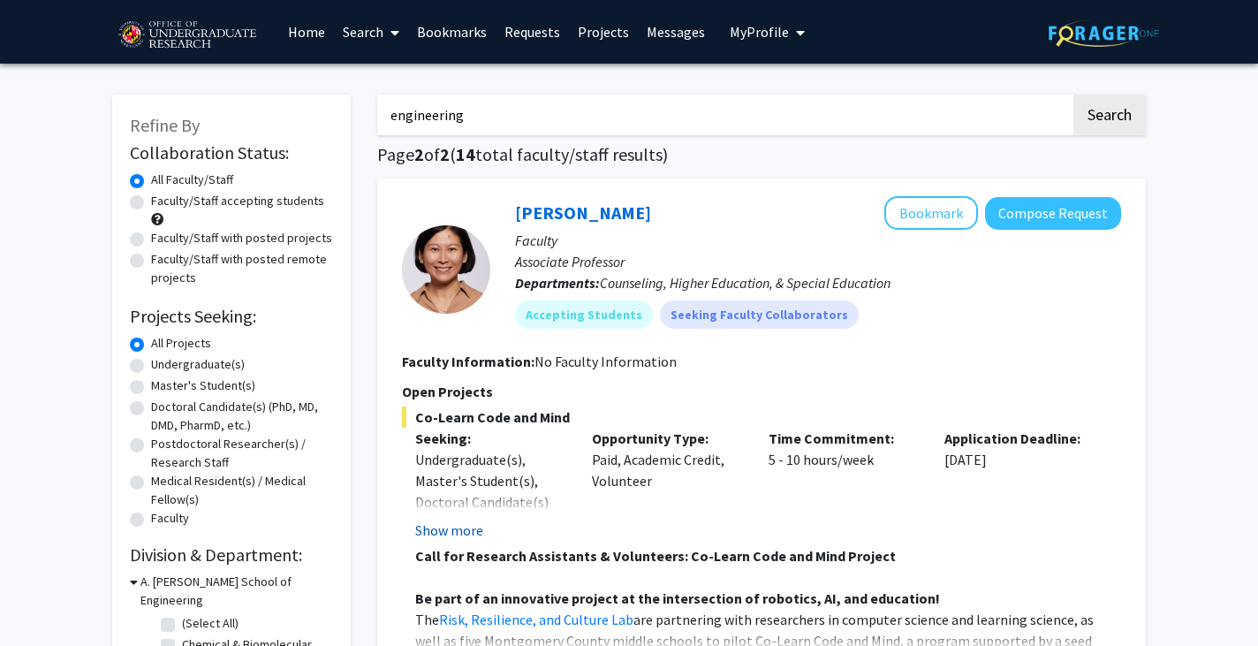
click at [464, 531] on button "Show more" at bounding box center [449, 530] width 68 height 21
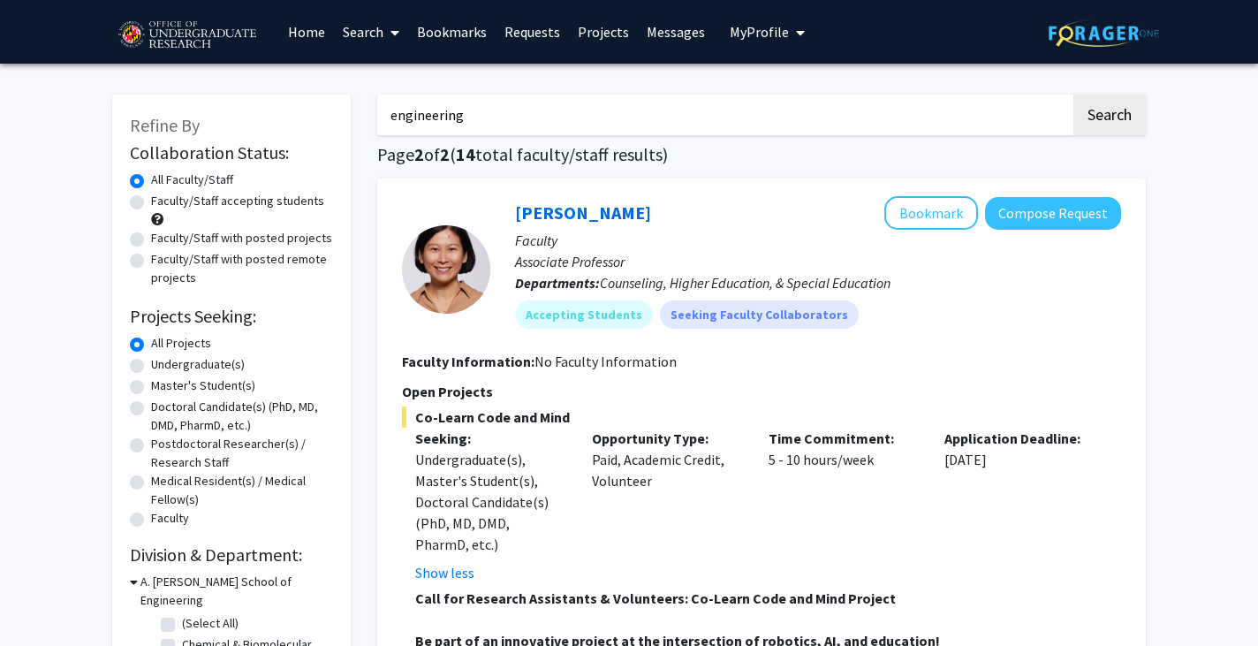
click at [645, 360] on span "No Faculty Information" at bounding box center [606, 362] width 142 height 18
click at [643, 357] on span "No Faculty Information" at bounding box center [606, 362] width 142 height 18
click at [773, 374] on fg-search-faculty "[PERSON_NAME] Bookmark Compose Request Faculty Associate Professor Departments:…" at bounding box center [761, 459] width 719 height 526
click at [801, 396] on p "Open Projects" at bounding box center [761, 391] width 719 height 21
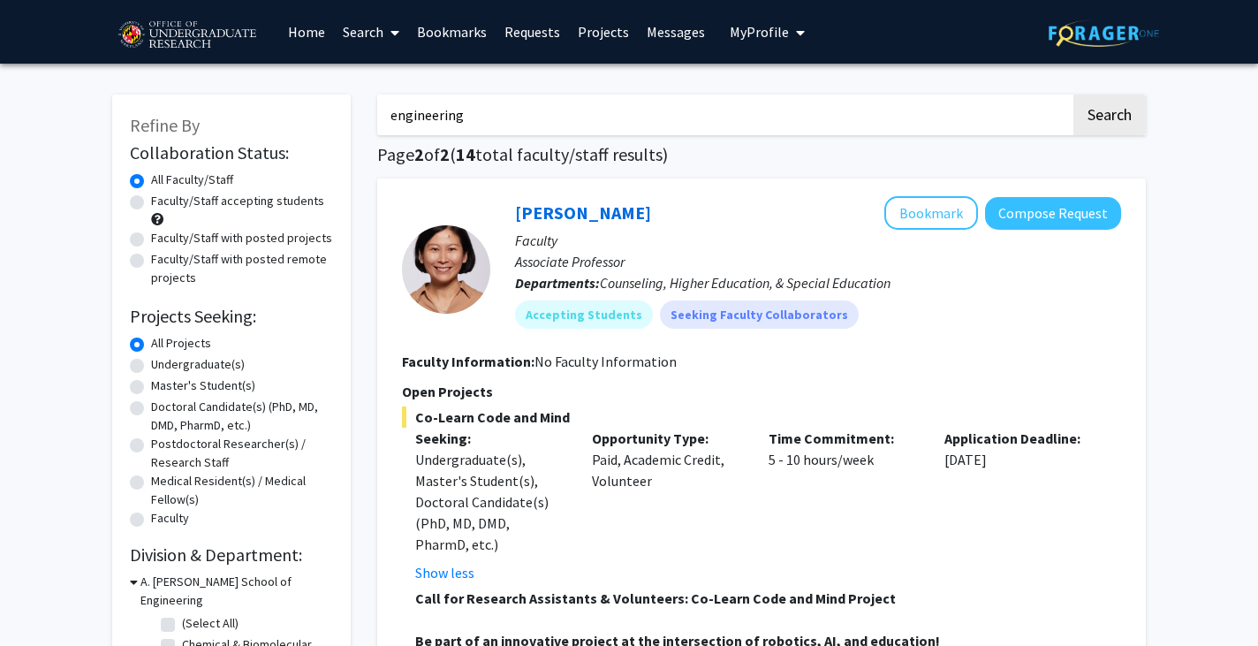
click at [682, 432] on p "Opportunity Type:" at bounding box center [667, 438] width 150 height 21
click at [704, 459] on div "Opportunity Type: Paid, Academic Credit, Volunteer" at bounding box center [667, 506] width 177 height 156
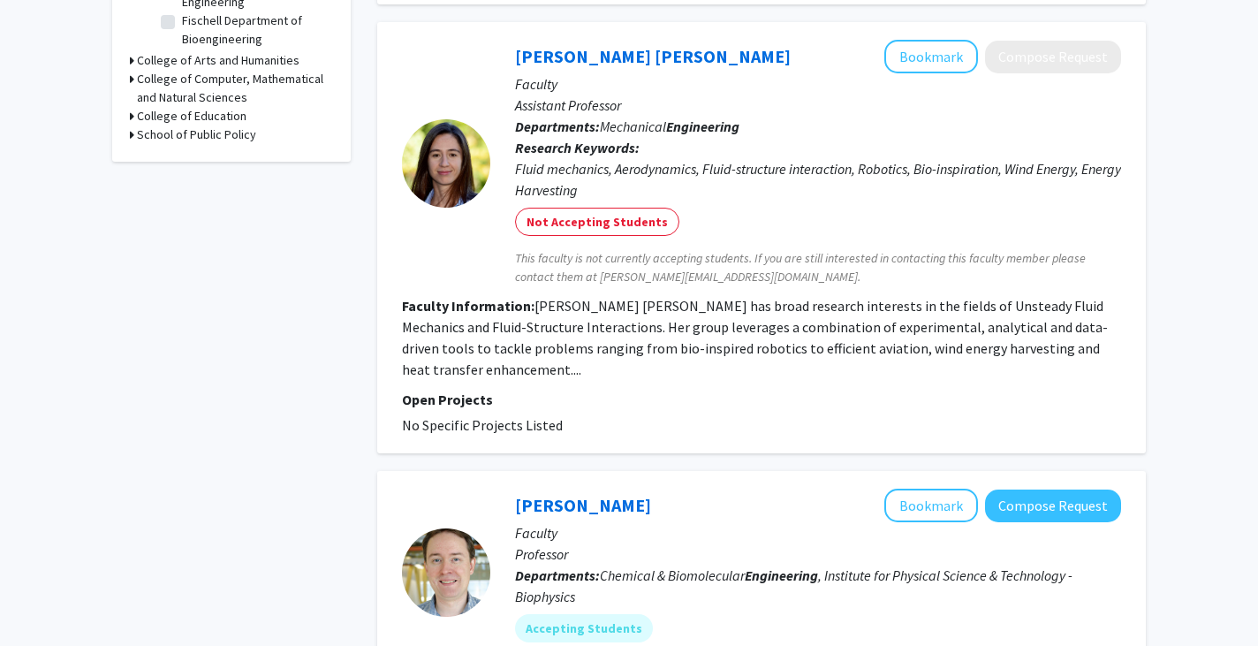
scroll to position [205, 0]
